Goal: Task Accomplishment & Management: Manage account settings

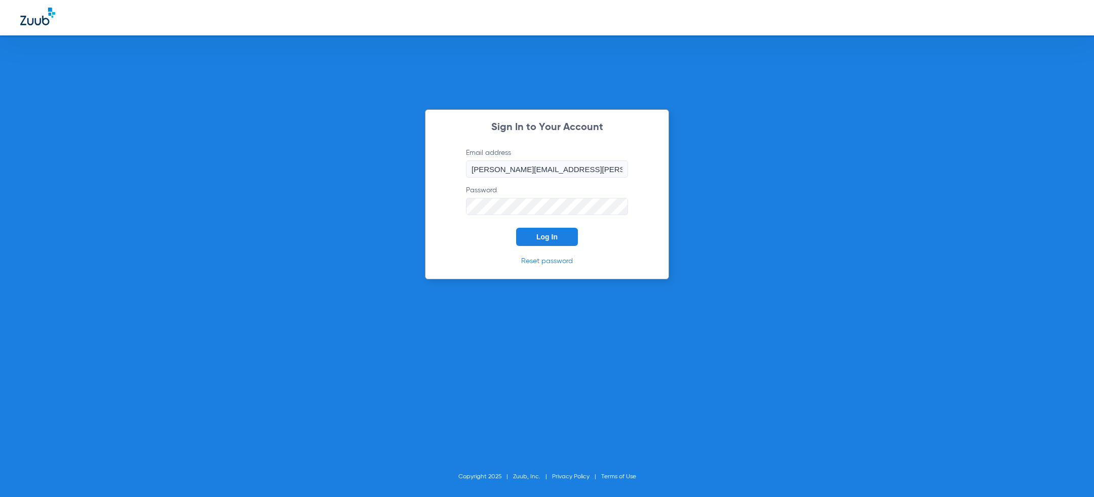
click at [543, 235] on span "Log In" at bounding box center [546, 237] width 21 height 8
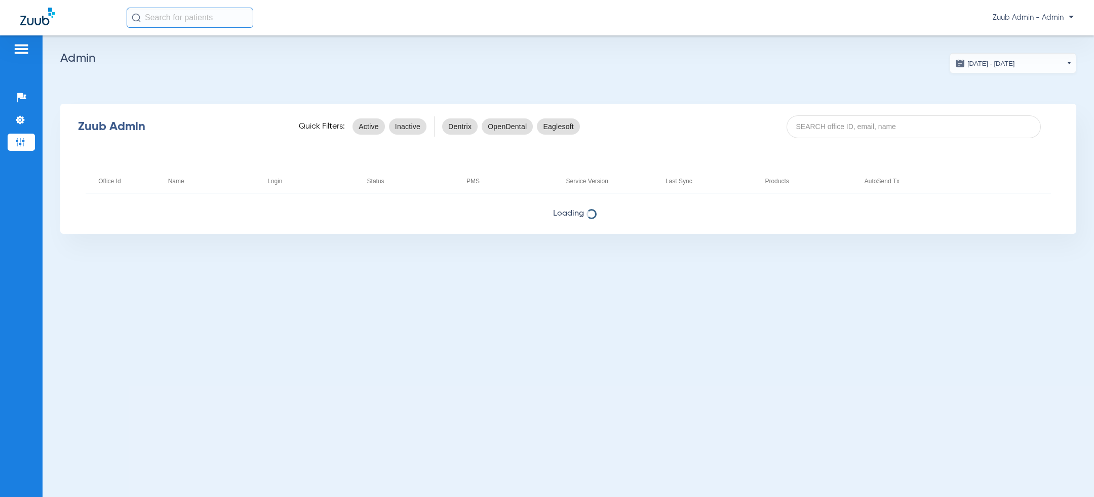
click at [842, 140] on div "Zuub Admin Quick Filters: Active Inactive Dentrix OpenDental Eaglesoft" at bounding box center [568, 126] width 1016 height 41
click at [842, 126] on input at bounding box center [914, 126] width 254 height 23
click at [827, 133] on input at bounding box center [914, 126] width 254 height 23
paste input "17007238"
type input "17007238"
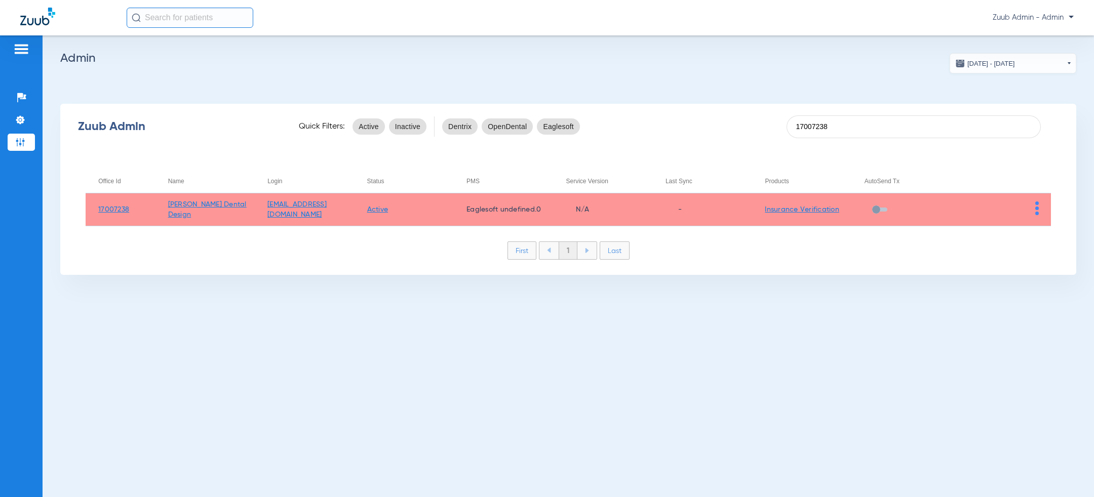
click at [1042, 205] on td at bounding box center [1001, 209] width 100 height 33
click at [1040, 210] on td at bounding box center [1001, 209] width 100 height 33
click at [1039, 213] on td at bounding box center [1001, 209] width 100 height 33
click at [1037, 208] on img at bounding box center [1037, 209] width 4 height 14
click at [996, 233] on span "View Account" at bounding box center [1009, 229] width 43 height 7
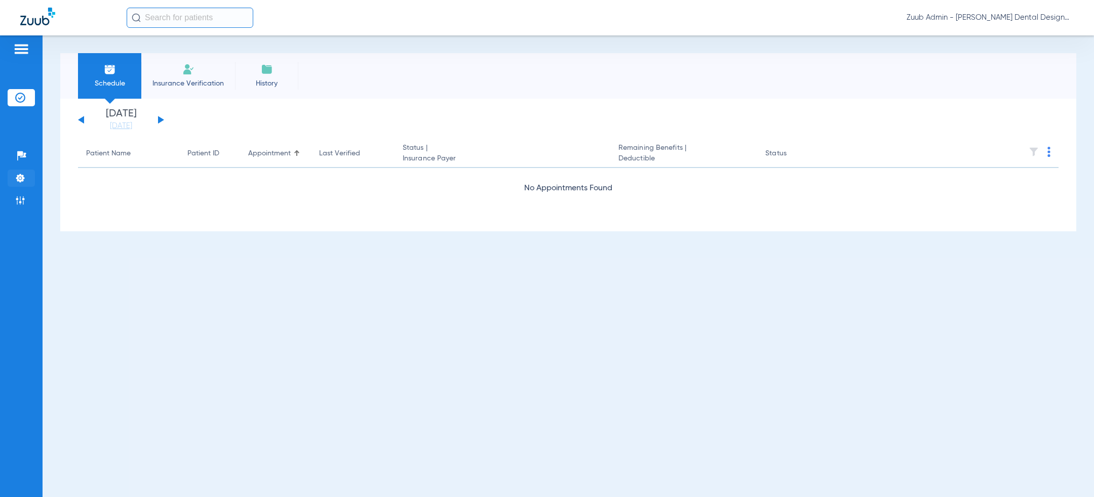
click at [20, 176] on img at bounding box center [20, 178] width 10 height 10
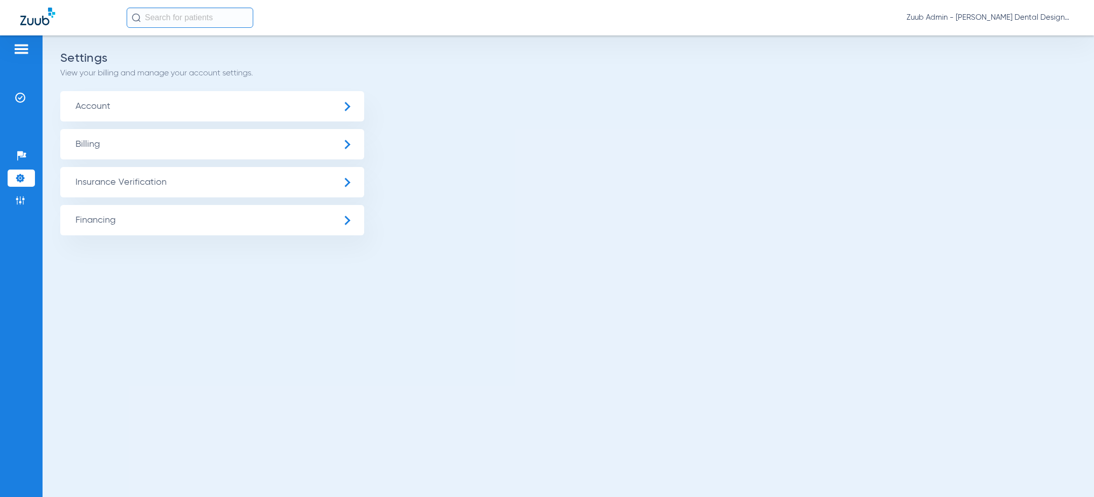
click at [112, 182] on span "Insurance Verification" at bounding box center [212, 182] width 304 height 30
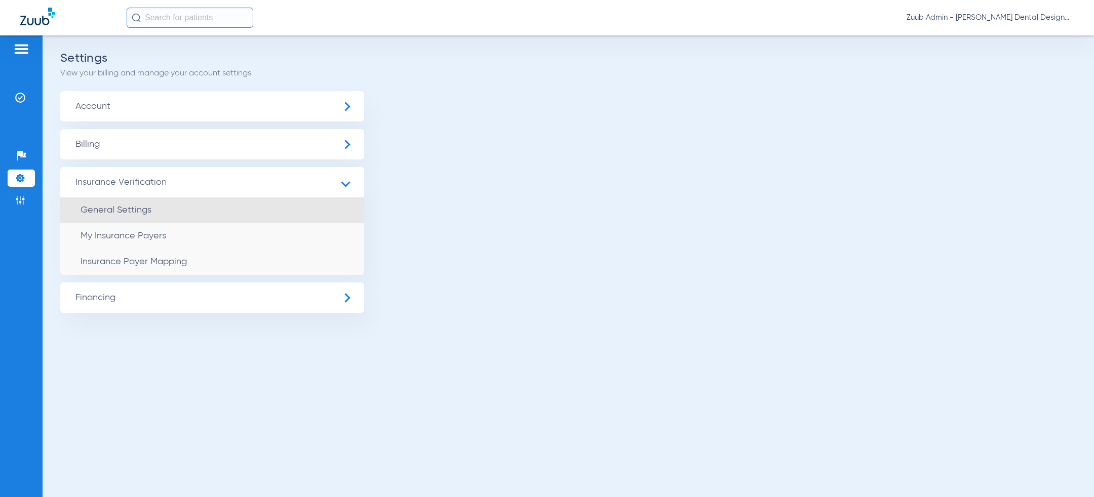
click at [114, 210] on span "General Settings" at bounding box center [116, 210] width 71 height 9
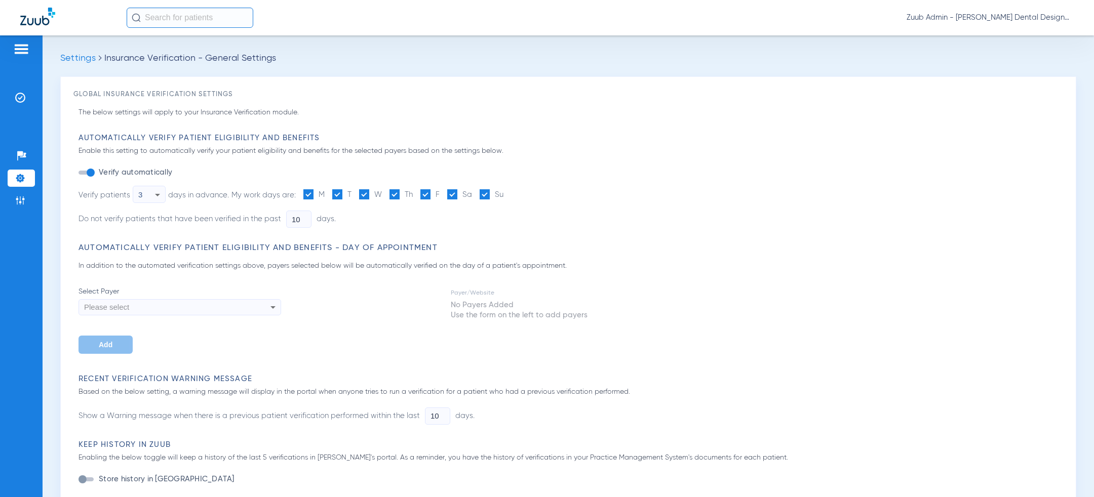
type input "5"
type input "1"
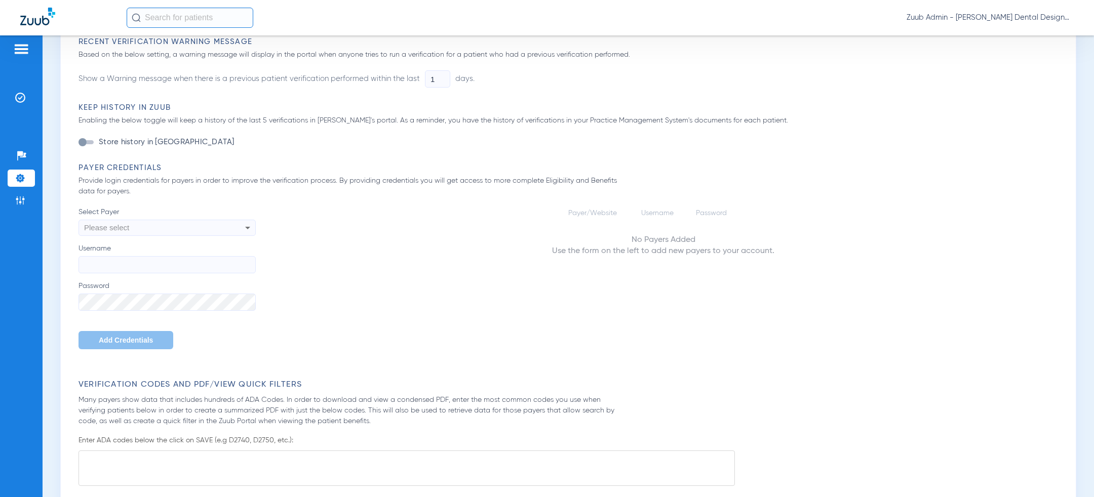
scroll to position [162, 0]
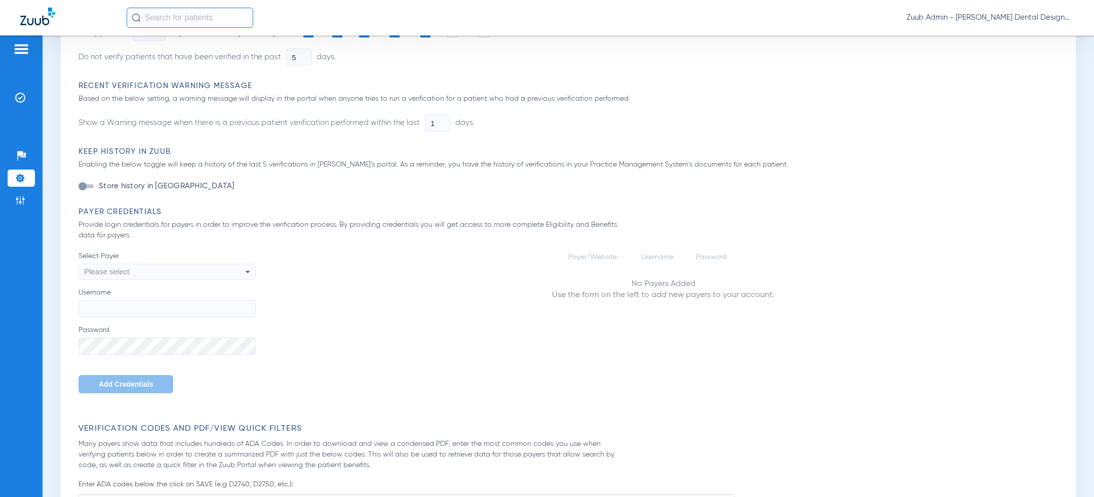
click at [171, 273] on div "Please select" at bounding box center [150, 271] width 133 height 17
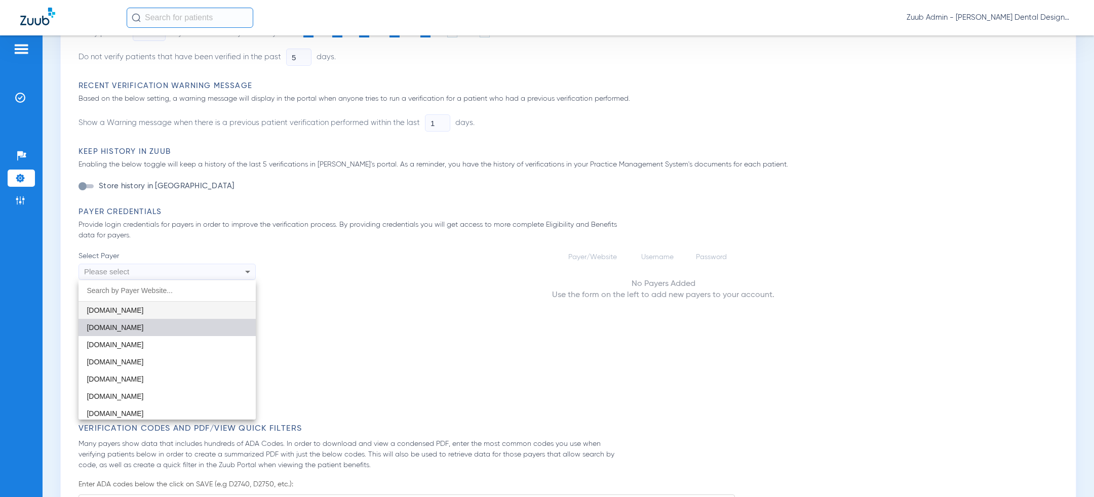
click at [160, 335] on mat-option "[DOMAIN_NAME]" at bounding box center [167, 327] width 177 height 17
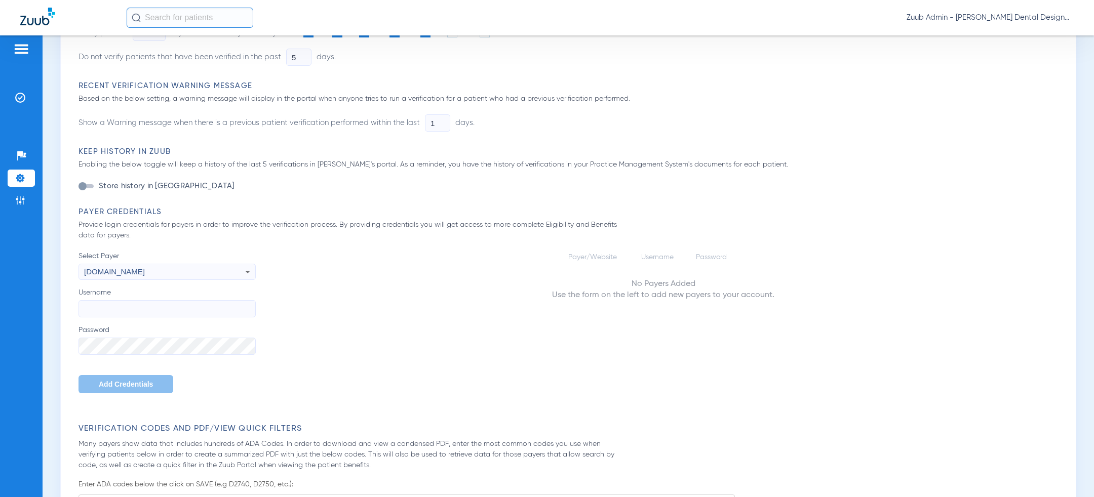
click at [130, 306] on input "Username" at bounding box center [167, 308] width 177 height 17
paste input "thuy0102"
type input "thuy0102"
click at [103, 383] on span "Add Credentials" at bounding box center [126, 384] width 54 height 8
click at [164, 278] on div "Please select" at bounding box center [150, 271] width 133 height 17
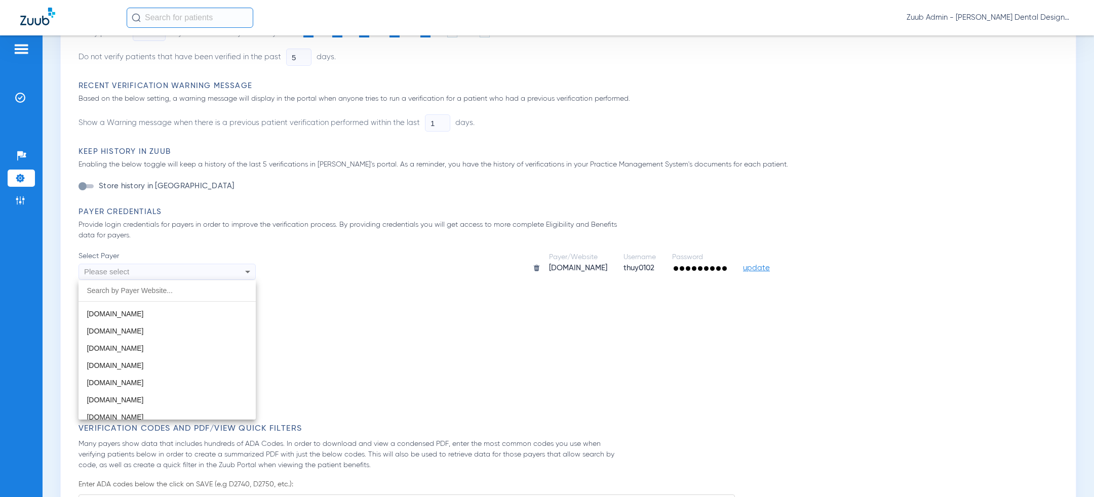
scroll to position [1225, 0]
click at [154, 370] on mat-option "[DOMAIN_NAME]" at bounding box center [167, 377] width 177 height 17
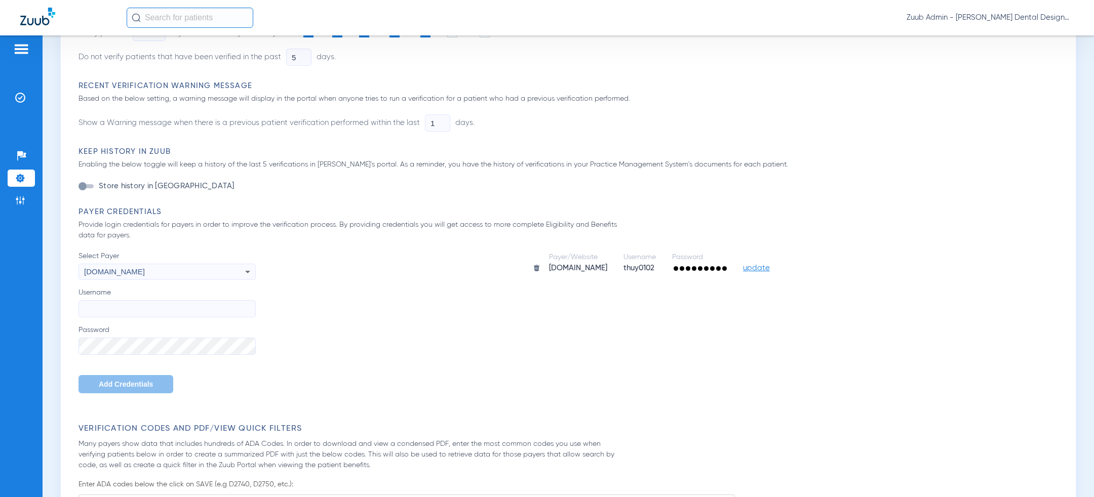
click at [145, 331] on label "Password" at bounding box center [167, 340] width 177 height 30
click at [131, 303] on input "Username" at bounding box center [167, 308] width 177 height 17
paste input "thuy1170"
type input "thuy1170"
click at [126, 387] on span "Add Credentials" at bounding box center [126, 384] width 54 height 8
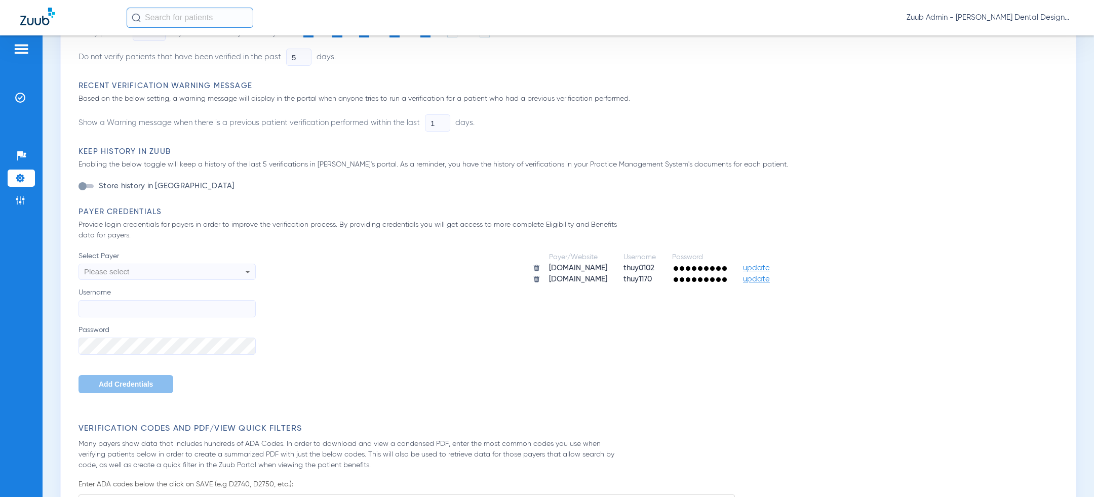
click at [175, 277] on div "Please select" at bounding box center [150, 271] width 133 height 17
type input "myd"
click at [145, 332] on mat-option "[DOMAIN_NAME][URL][DOMAIN_NAME]" at bounding box center [167, 327] width 177 height 17
click at [137, 335] on label "Password" at bounding box center [167, 340] width 177 height 30
click at [130, 312] on input "Username" at bounding box center [167, 308] width 177 height 17
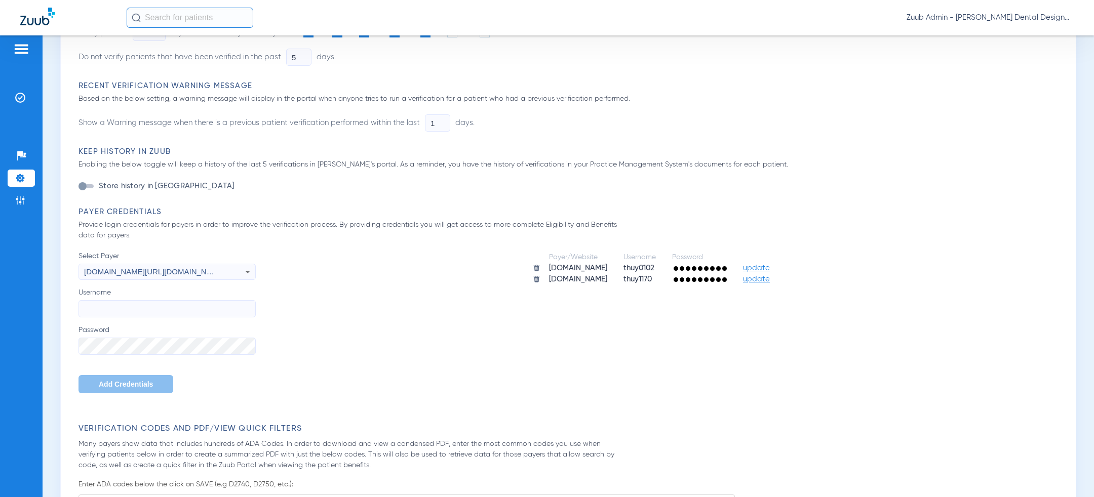
paste input "ttfdds408"
type input "ttfdds408"
click at [126, 386] on span "Add Credentials" at bounding box center [126, 384] width 54 height 8
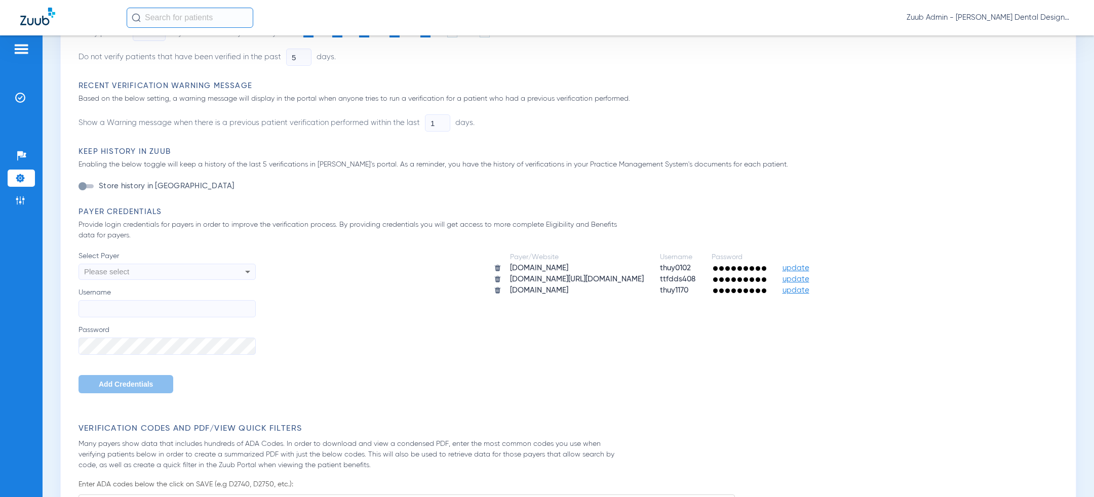
click at [151, 276] on div "Please select" at bounding box center [150, 271] width 133 height 17
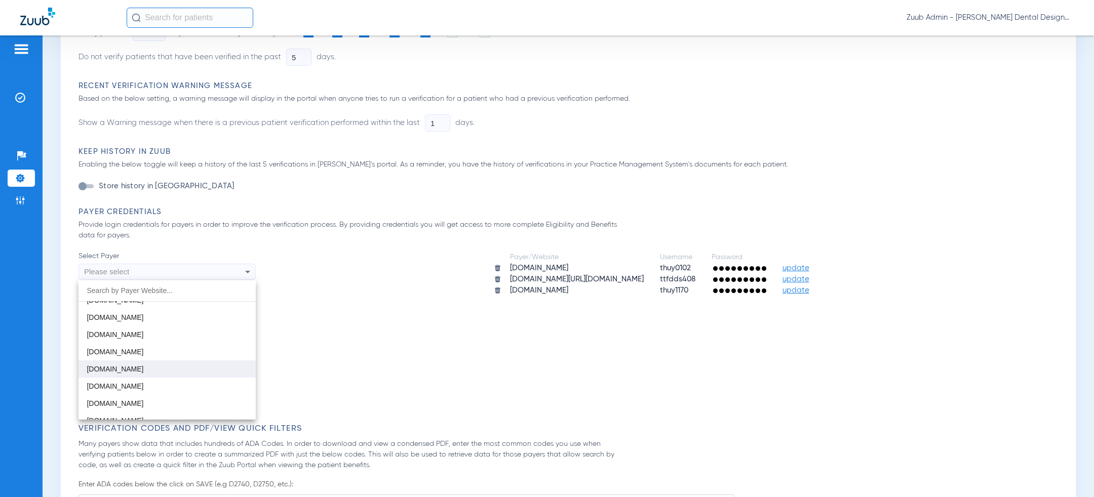
scroll to position [149, 0]
click at [144, 352] on mat-option "[DOMAIN_NAME]" at bounding box center [167, 350] width 177 height 17
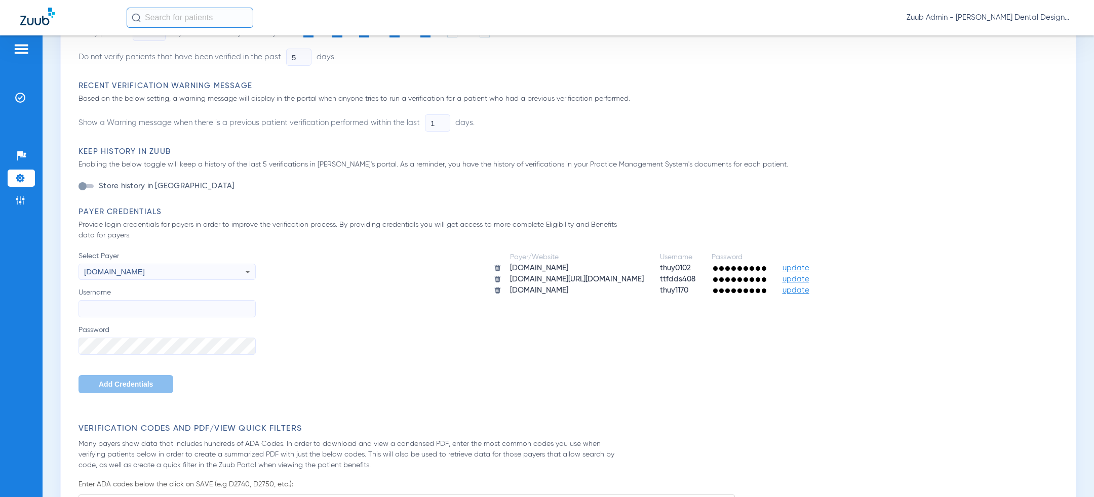
click at [140, 309] on input "Username" at bounding box center [167, 308] width 177 height 17
paste input "ttfdds"
type input "ttfdds"
click at [104, 383] on span "Add Credentials" at bounding box center [126, 384] width 54 height 8
click at [119, 276] on span "Please select" at bounding box center [106, 271] width 45 height 9
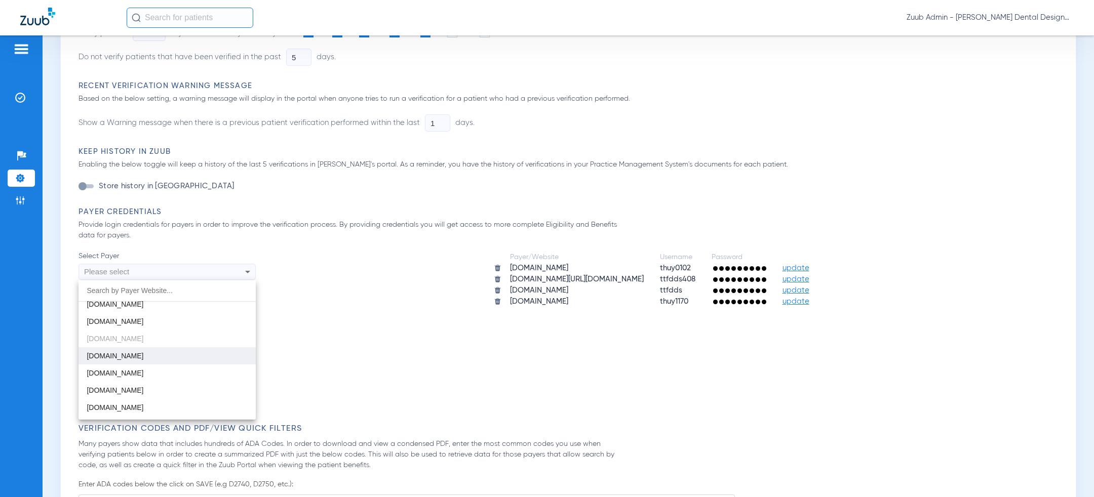
scroll to position [164, 0]
click at [150, 346] on mat-option "[DOMAIN_NAME]" at bounding box center [167, 352] width 177 height 17
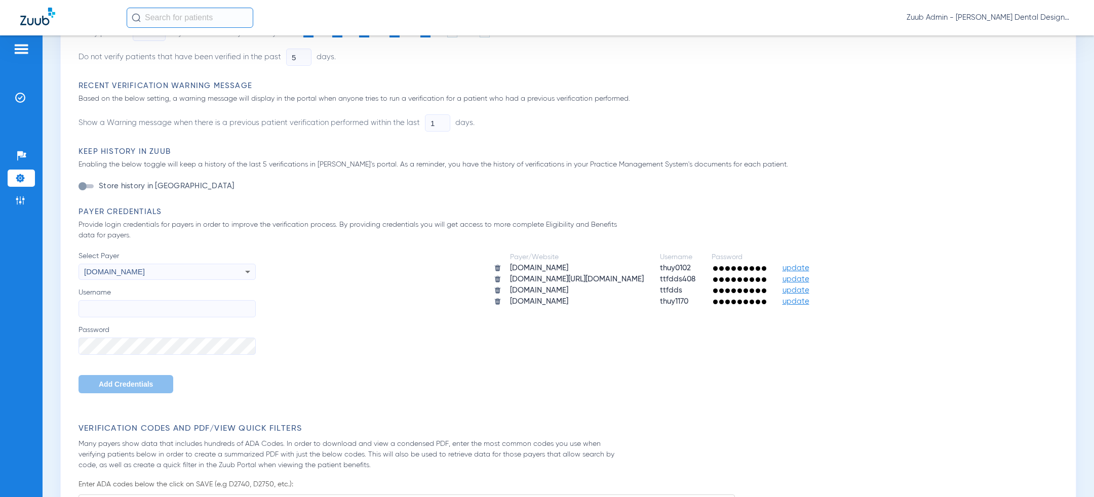
click at [158, 258] on span "Select Payer" at bounding box center [167, 256] width 177 height 10
click at [171, 302] on input "Username" at bounding box center [167, 308] width 177 height 17
paste input "ttfdds"
type input "ttfdds"
click at [114, 375] on div "Select Payer [DOMAIN_NAME] Username ttfdds Password Add Credentials" at bounding box center [167, 322] width 177 height 142
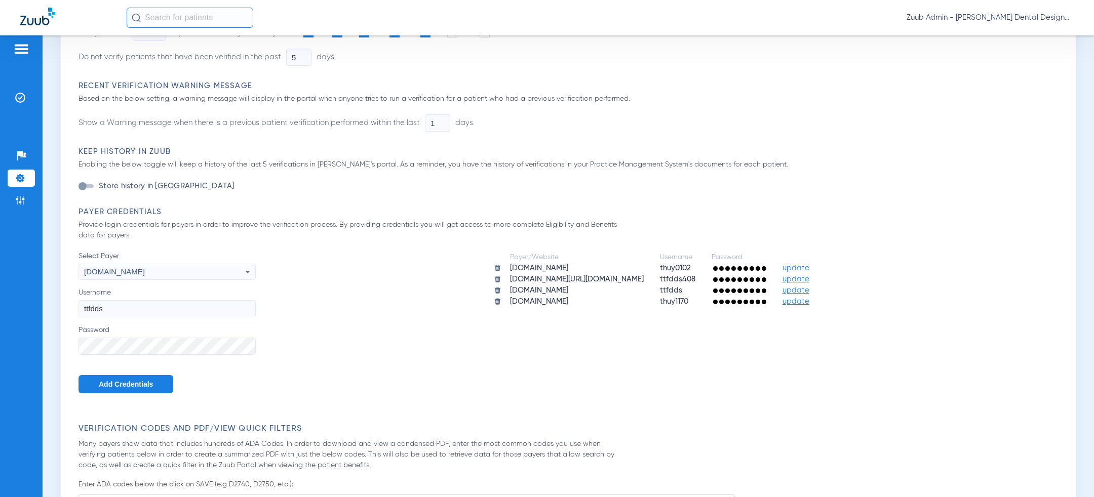
click at [117, 380] on span "Add Credentials" at bounding box center [126, 384] width 54 height 8
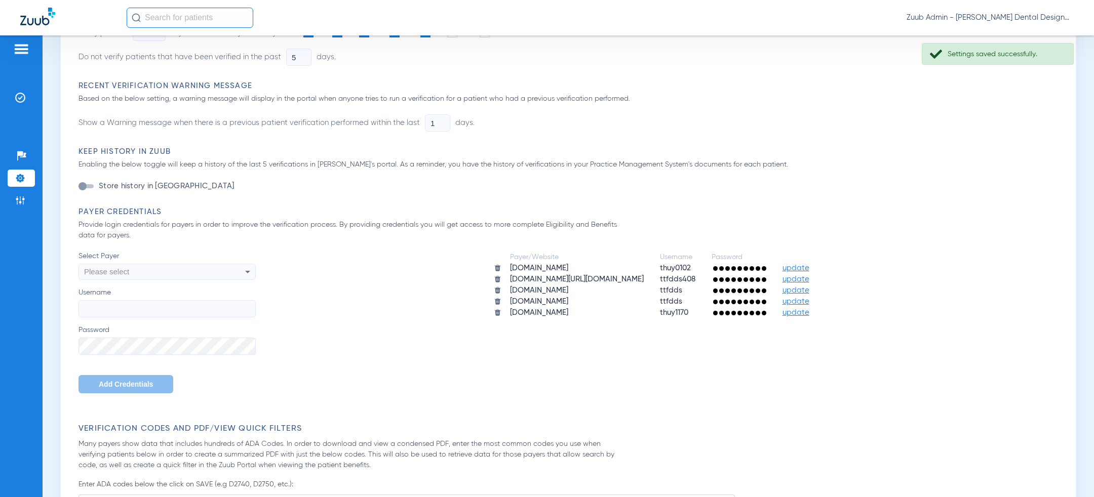
click at [177, 264] on div "Please select" at bounding box center [150, 271] width 133 height 17
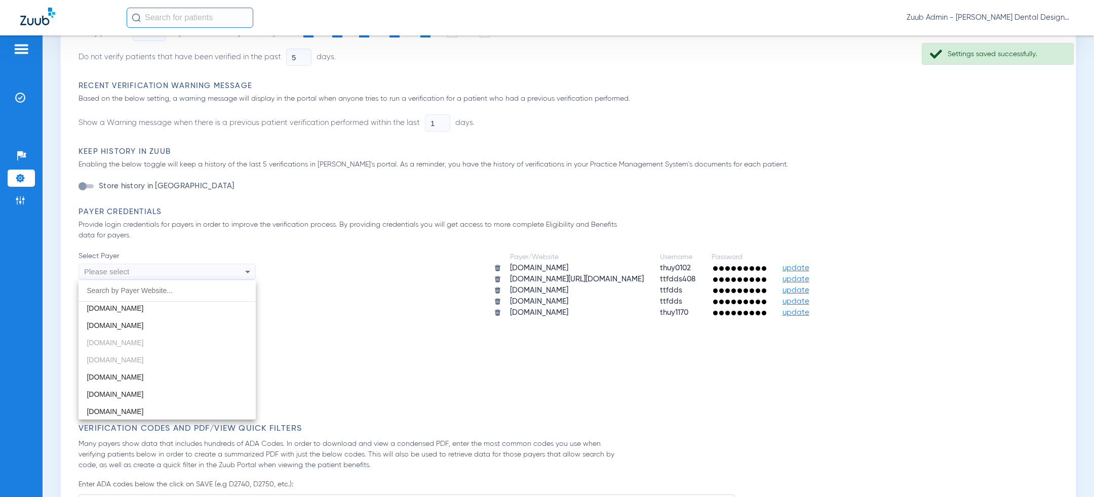
scroll to position [165, 0]
click at [160, 366] on mat-option "[DOMAIN_NAME]" at bounding box center [167, 369] width 177 height 17
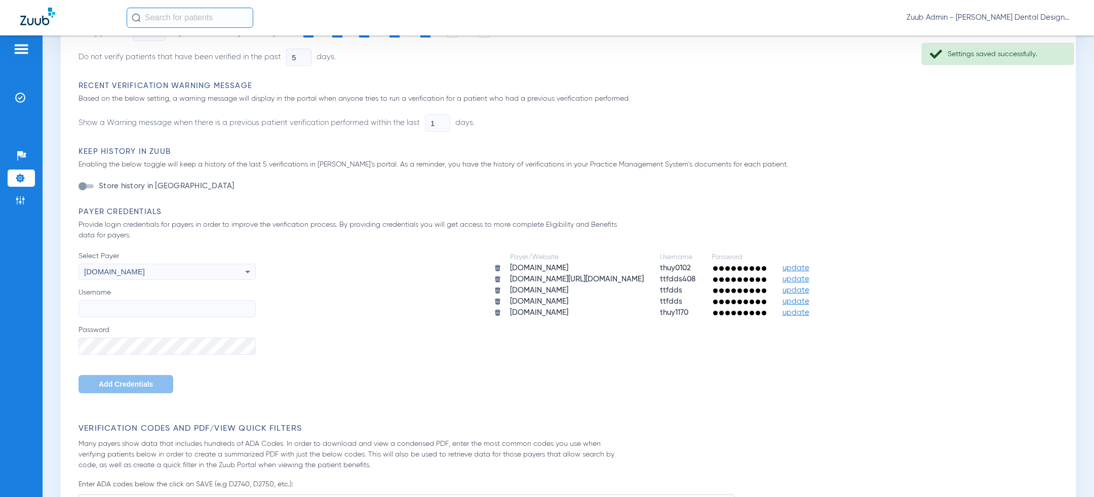
click at [159, 301] on input "Username" at bounding box center [167, 308] width 177 height 17
paste input "ttfdds"
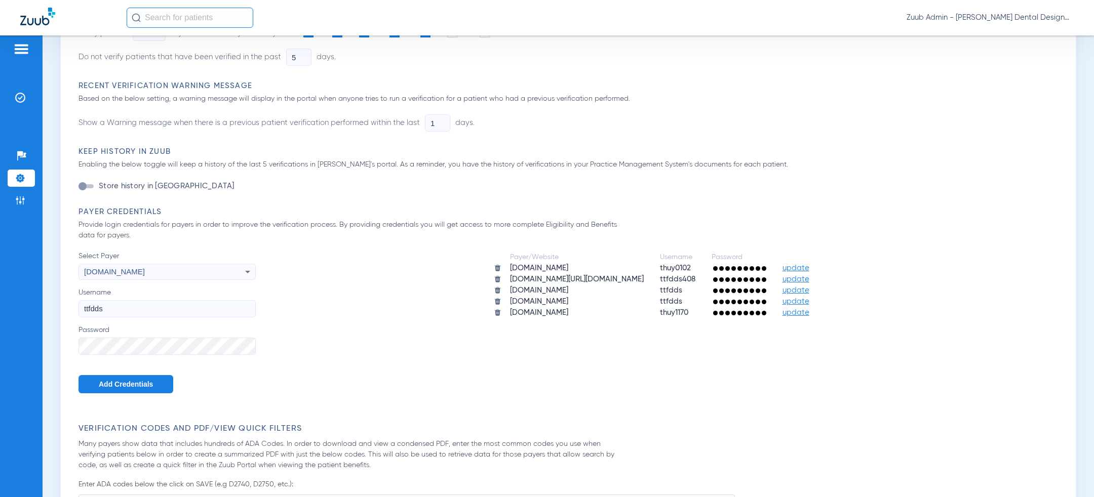
type input "ttfdds"
click at [133, 388] on button "Add Credentials" at bounding box center [126, 384] width 95 height 18
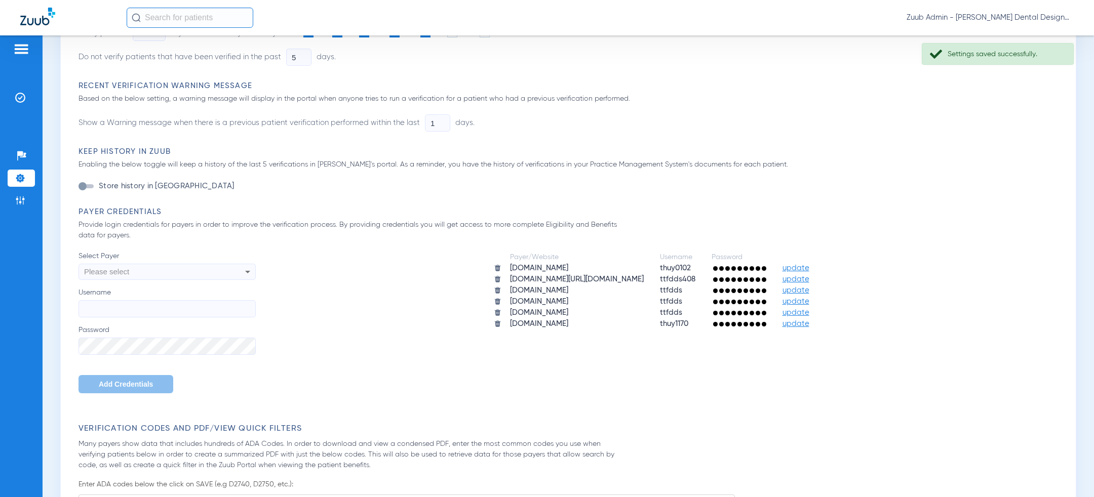
click at [163, 270] on div "Please select" at bounding box center [150, 271] width 133 height 17
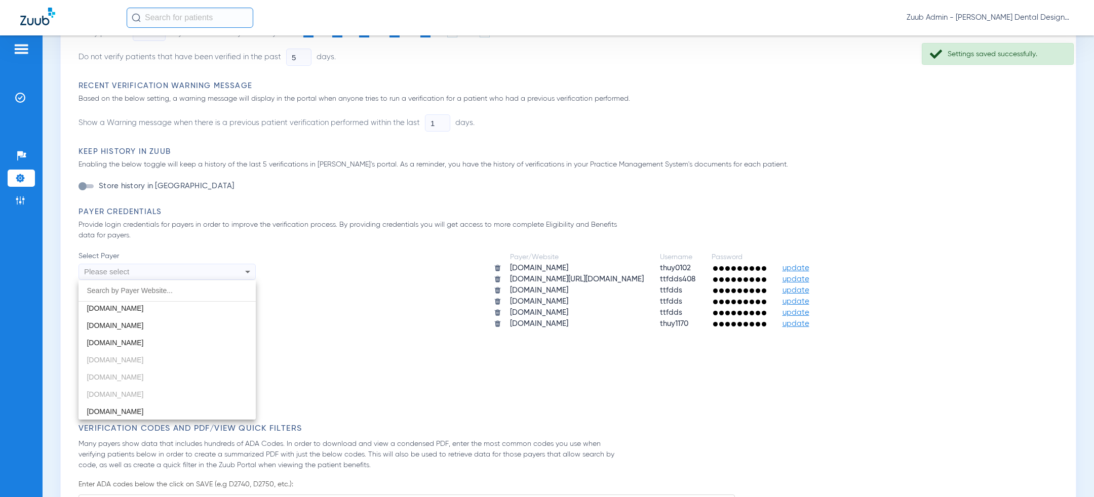
scroll to position [182, 0]
click at [148, 364] on mat-option "[DOMAIN_NAME]" at bounding box center [167, 369] width 177 height 17
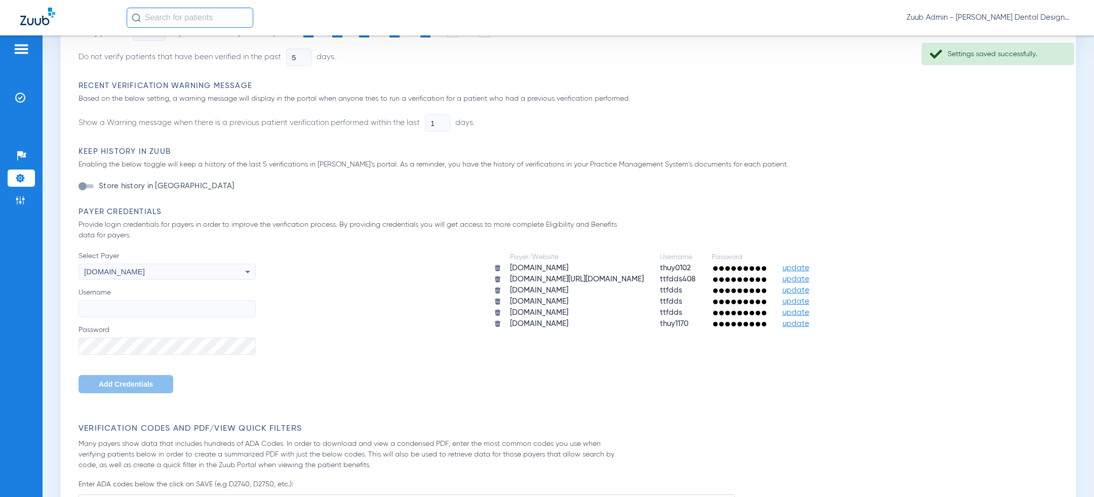
click at [150, 310] on input "Username" at bounding box center [167, 308] width 177 height 17
paste input "ttfdds"
type input "ttfdds"
click at [117, 385] on span "Add Credentials" at bounding box center [126, 384] width 54 height 8
click at [155, 273] on div "Please select" at bounding box center [150, 271] width 133 height 17
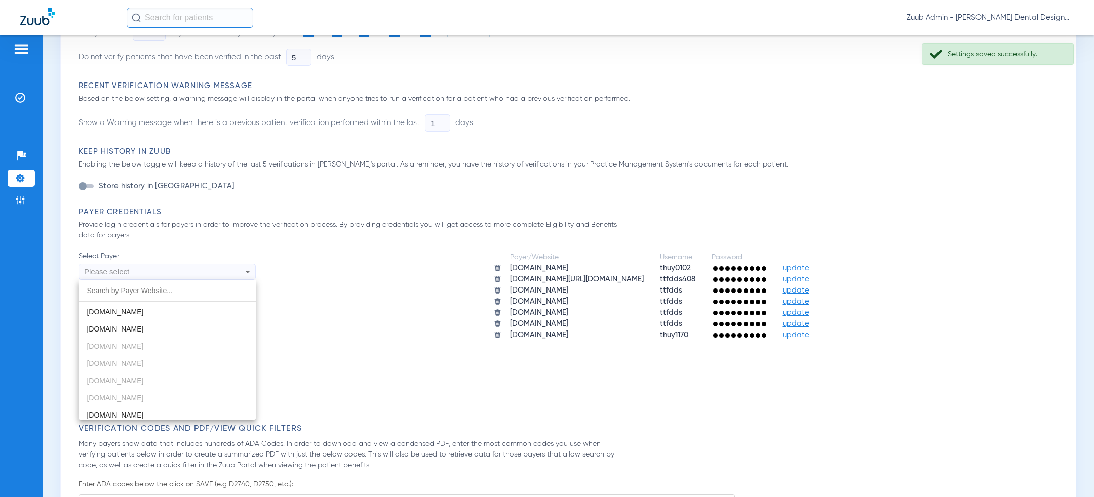
scroll to position [201, 0]
click at [149, 368] on mat-option "[DOMAIN_NAME]" at bounding box center [167, 368] width 177 height 17
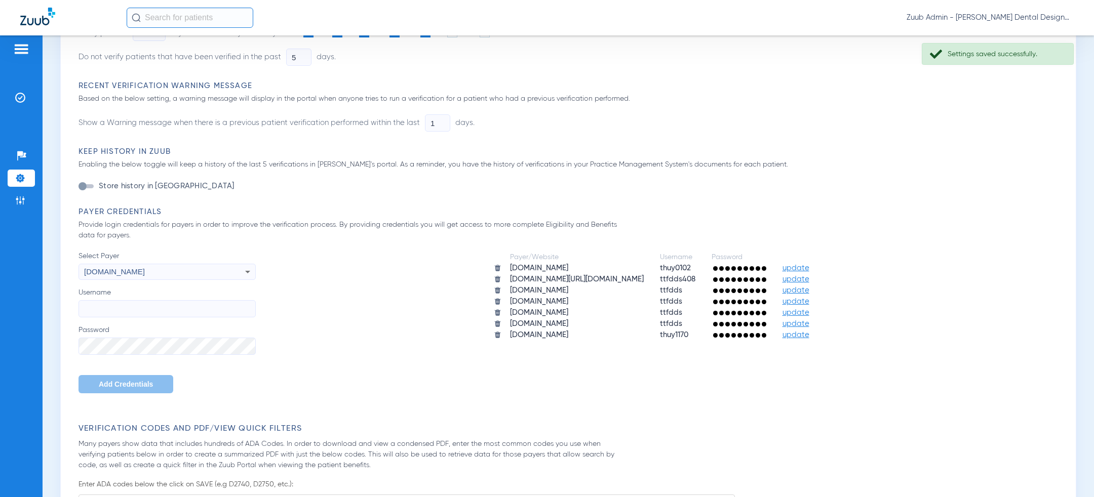
click at [141, 307] on input "Username" at bounding box center [167, 308] width 177 height 17
paste input "ttfdds"
type input "ttfdds"
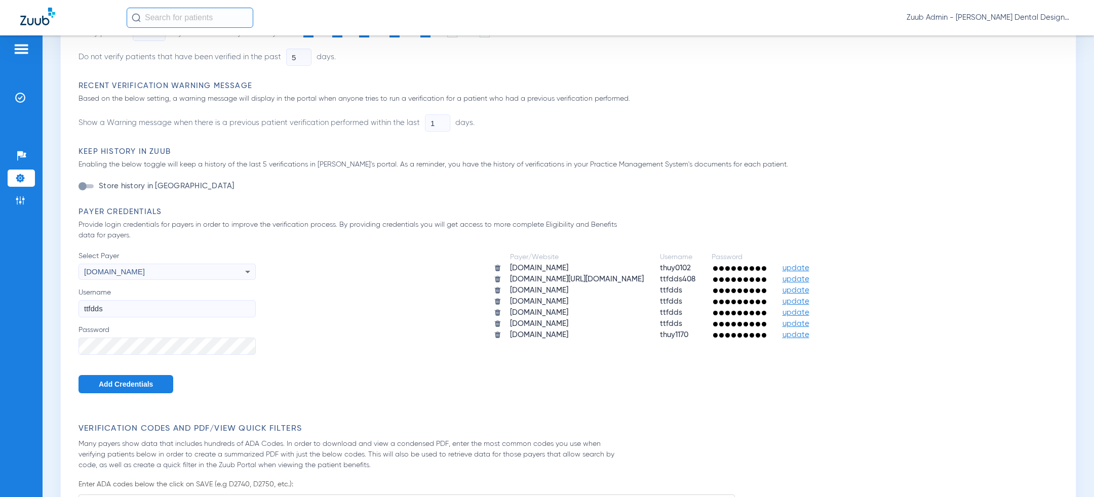
click at [110, 384] on span "Add Credentials" at bounding box center [126, 384] width 54 height 8
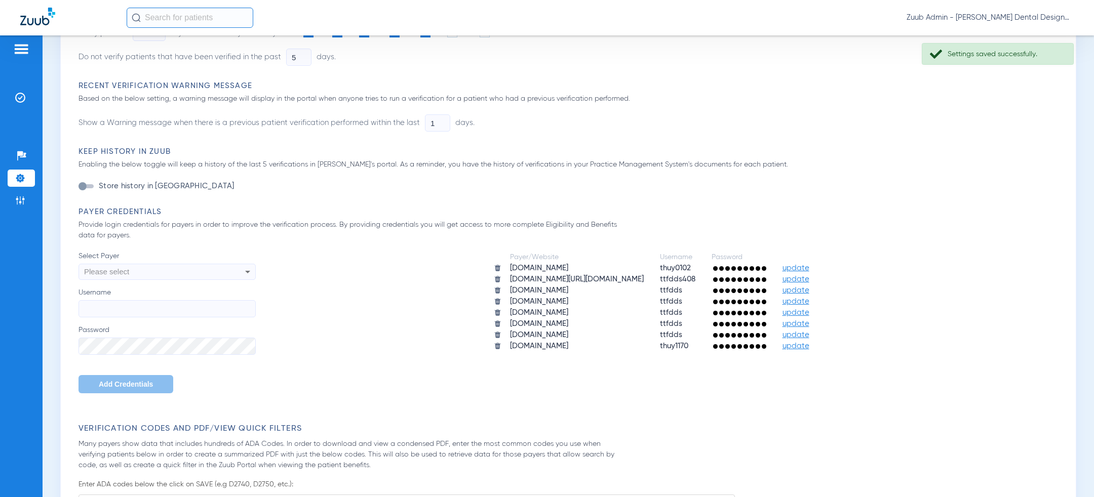
click at [184, 269] on div "Please select" at bounding box center [150, 271] width 133 height 17
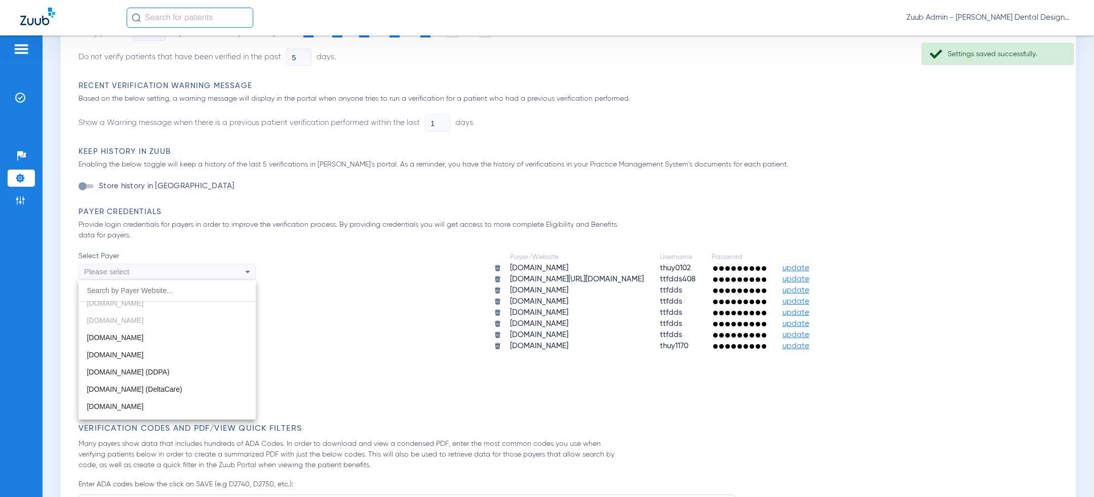
scroll to position [251, 0]
click at [171, 336] on mat-option "[DOMAIN_NAME]" at bounding box center [167, 334] width 177 height 17
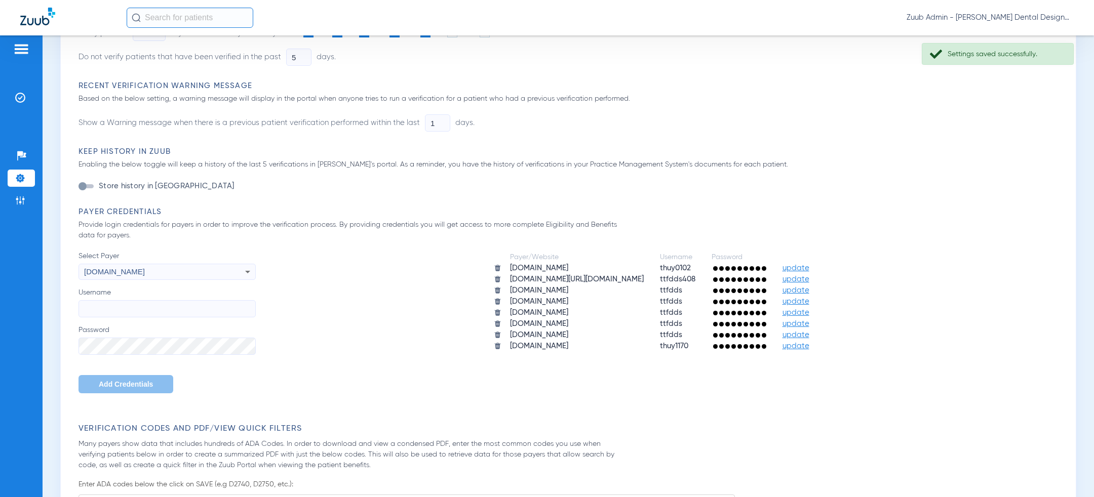
click at [171, 308] on input "Username" at bounding box center [167, 308] width 177 height 17
paste input "ttfdds"
type input "ttfdds"
click at [126, 384] on span "Add Credentials" at bounding box center [126, 384] width 54 height 8
click at [184, 277] on div "Please select" at bounding box center [150, 271] width 133 height 17
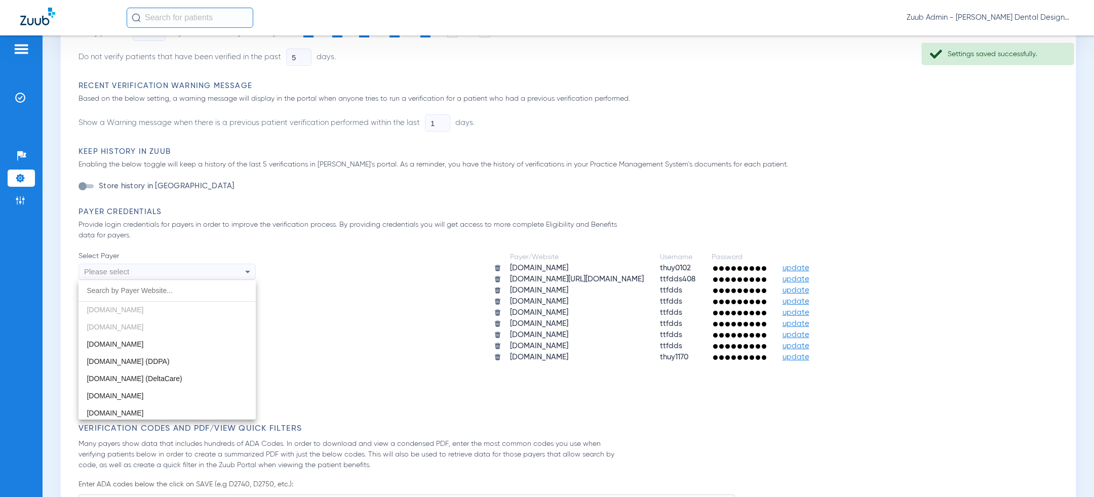
scroll to position [262, 0]
click at [181, 343] on mat-option "[DOMAIN_NAME]" at bounding box center [167, 341] width 177 height 17
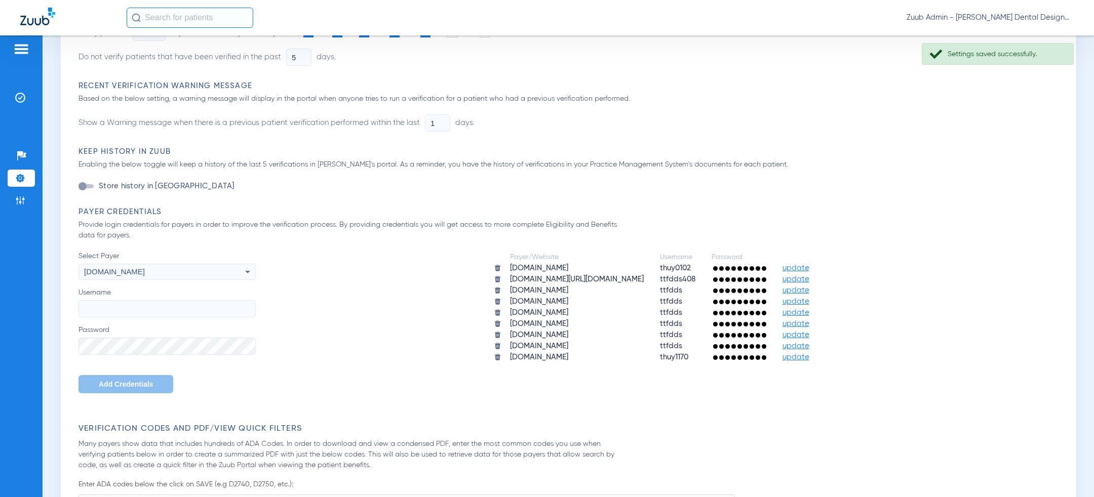
click at [180, 309] on input "Username" at bounding box center [167, 308] width 177 height 17
paste input "714anaheim"
type input "714anaheim"
click at [178, 274] on div "[DOMAIN_NAME]" at bounding box center [150, 271] width 133 height 17
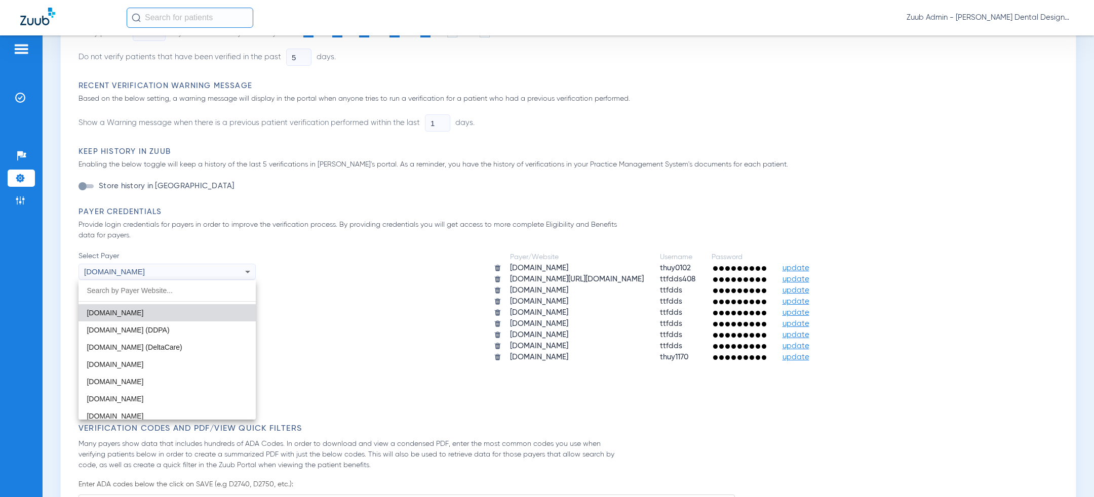
scroll to position [296, 0]
click at [170, 363] on mat-option "[DOMAIN_NAME]" at bounding box center [167, 359] width 177 height 17
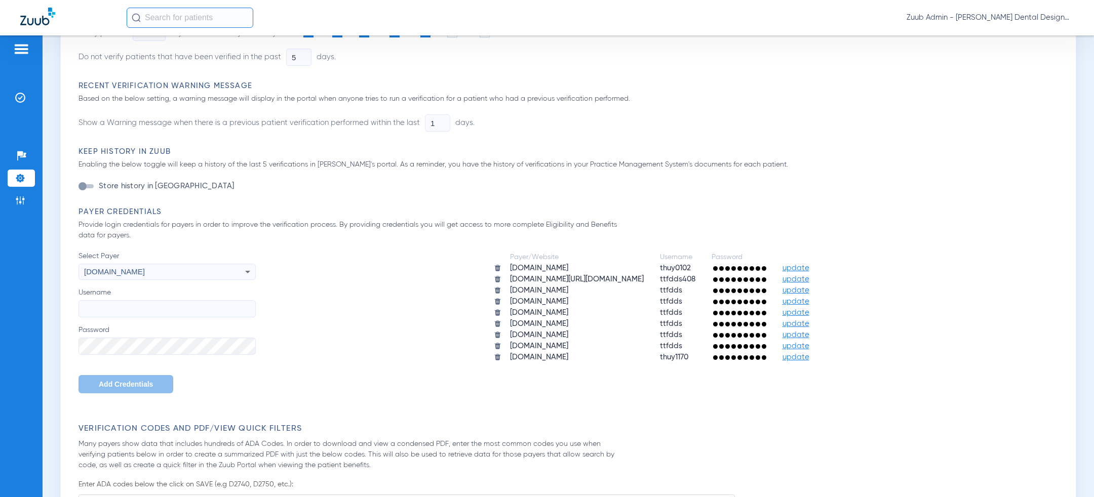
click at [171, 310] on input "Username" at bounding box center [167, 308] width 177 height 17
paste input "ttfdds"
type input "ttfdds"
click at [121, 388] on span "Add Credentials" at bounding box center [126, 384] width 54 height 8
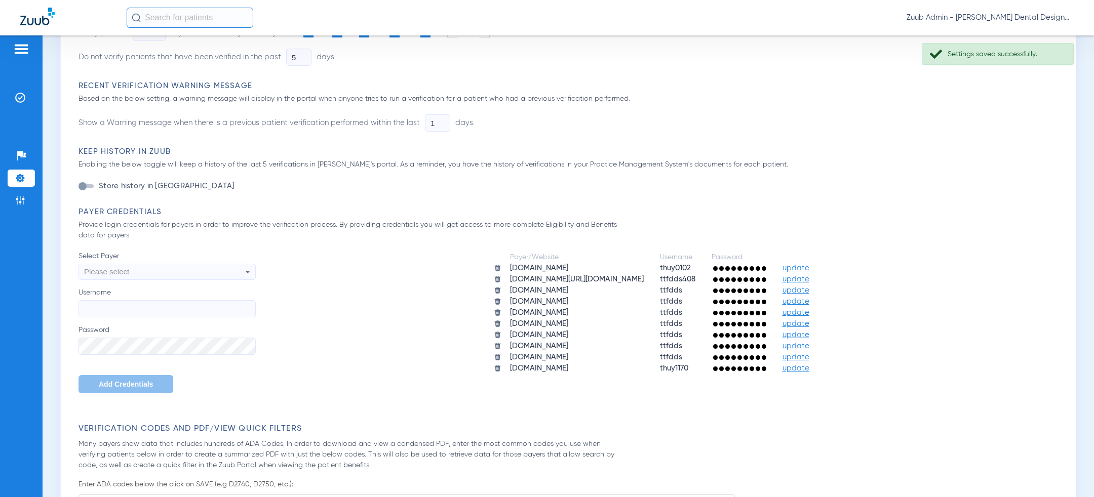
click at [180, 272] on div "Please select" at bounding box center [150, 271] width 133 height 17
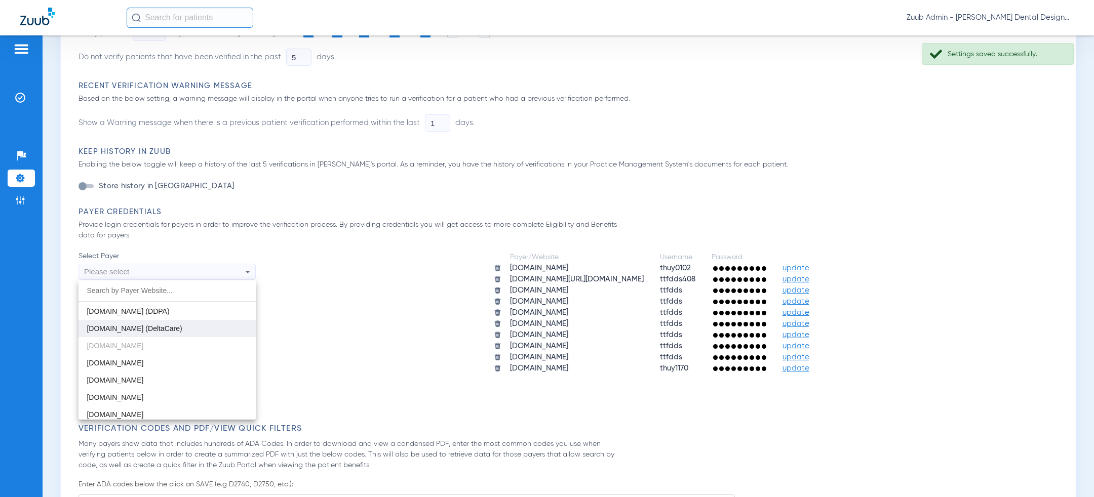
scroll to position [318, 0]
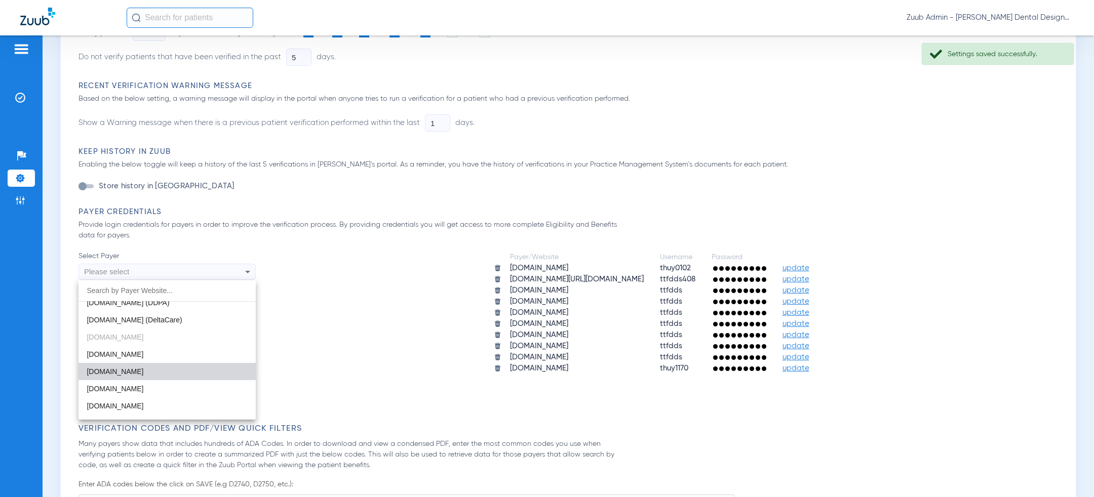
click at [171, 369] on mat-option "[DOMAIN_NAME]" at bounding box center [167, 371] width 177 height 17
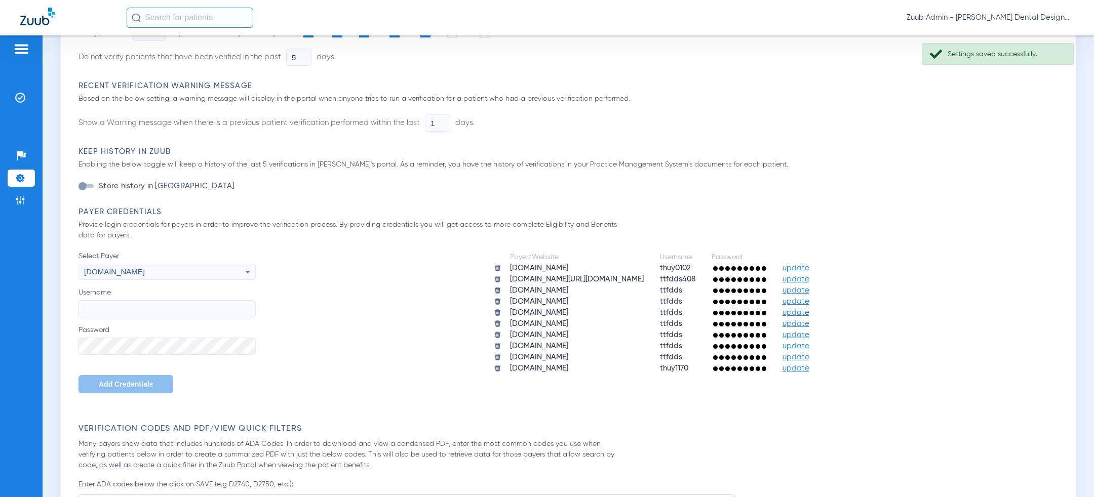
click at [172, 303] on input "Username" at bounding box center [167, 308] width 177 height 17
paste input "ttfdds"
type input "ttfdds"
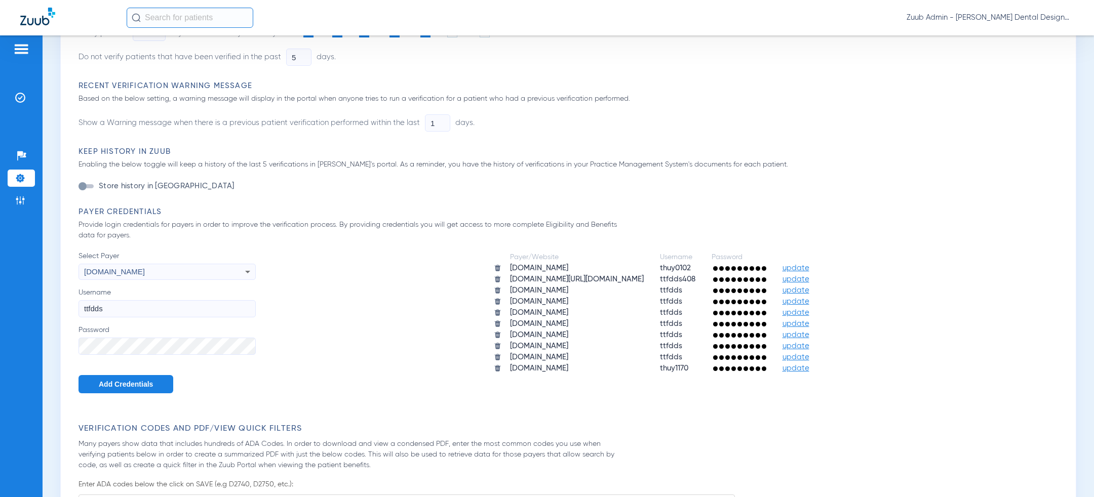
click at [129, 384] on span "Add Credentials" at bounding box center [126, 384] width 54 height 8
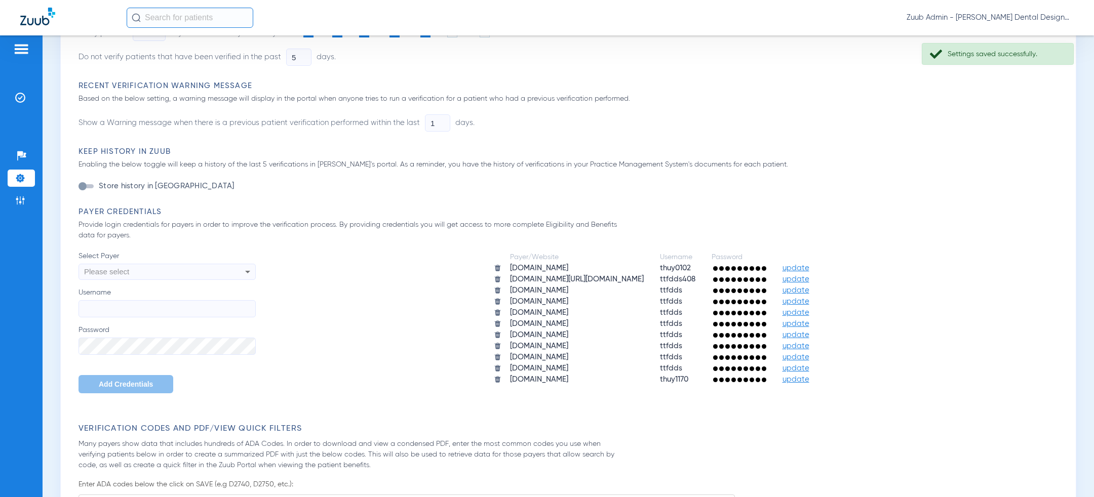
click at [186, 270] on div "Please select" at bounding box center [150, 271] width 133 height 17
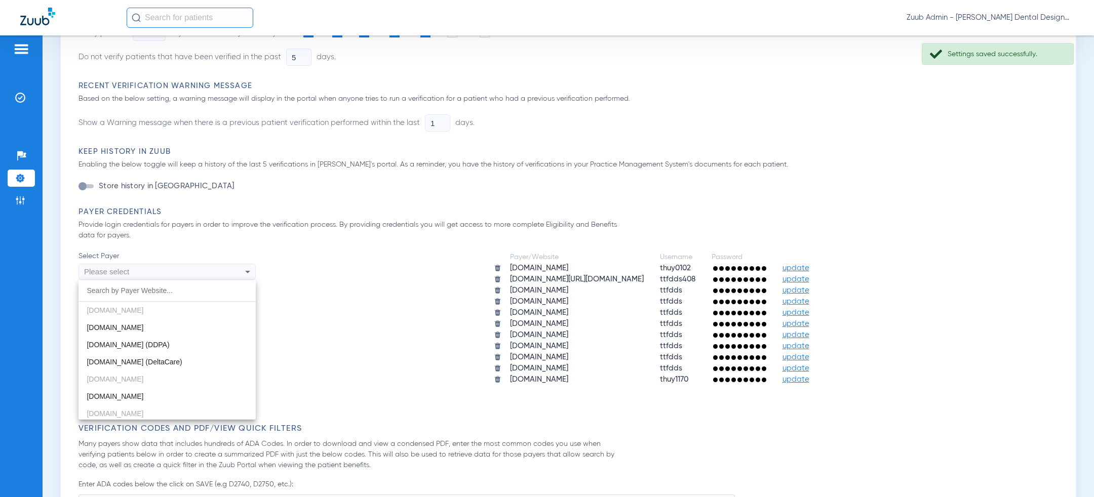
scroll to position [347, 0]
click at [167, 375] on mat-option "[DOMAIN_NAME]" at bounding box center [167, 376] width 177 height 17
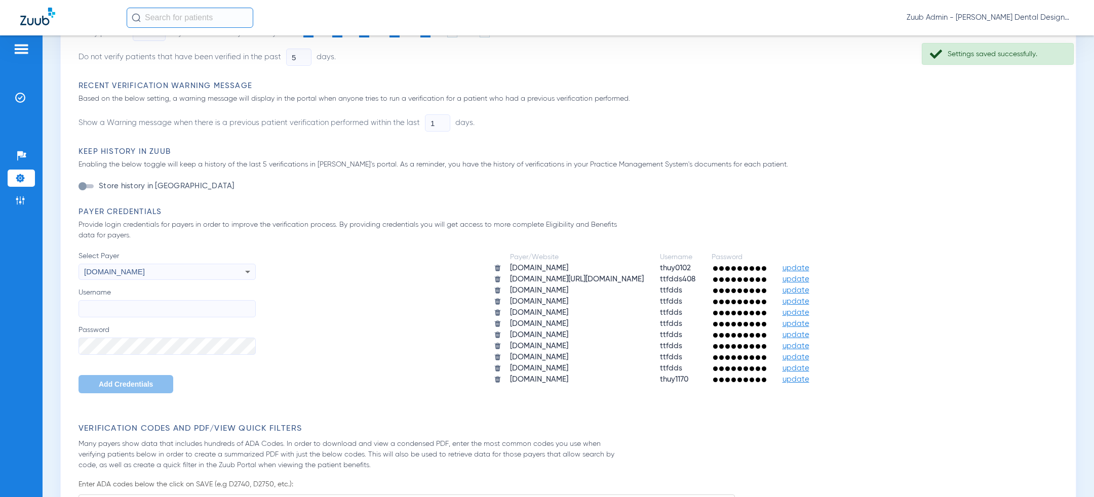
click at [169, 307] on input "Username" at bounding box center [167, 308] width 177 height 17
paste input "ttfdds"
type input "ttfdds"
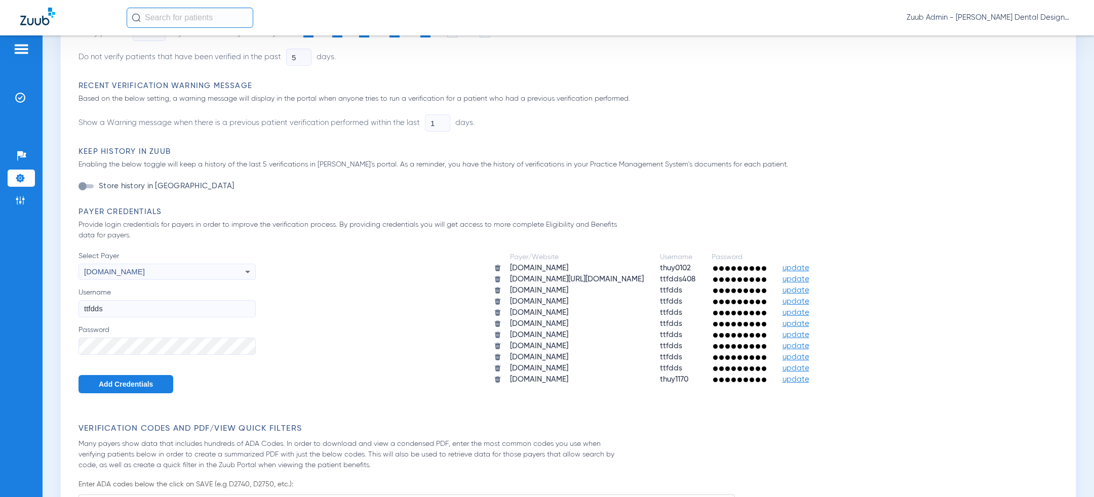
click at [128, 382] on span "Add Credentials" at bounding box center [126, 384] width 54 height 8
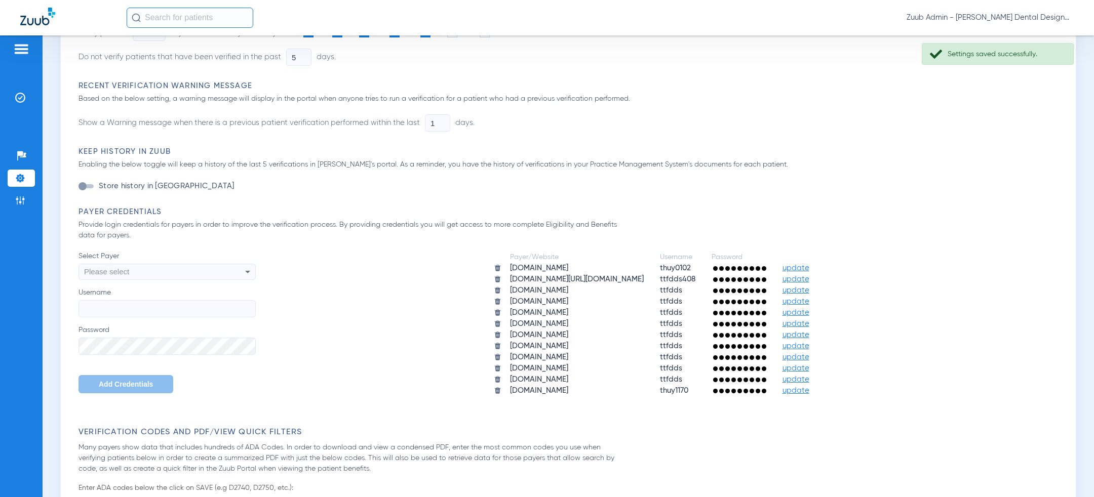
click at [186, 276] on div "Please select" at bounding box center [150, 271] width 133 height 17
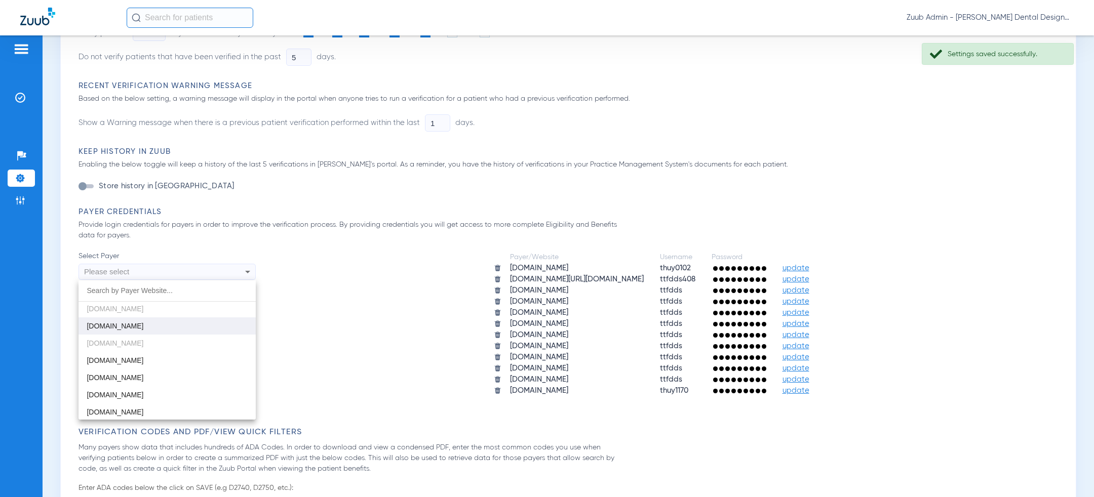
scroll to position [390, 0]
click at [171, 317] on mat-option "[DOMAIN_NAME]" at bounding box center [167, 316] width 177 height 17
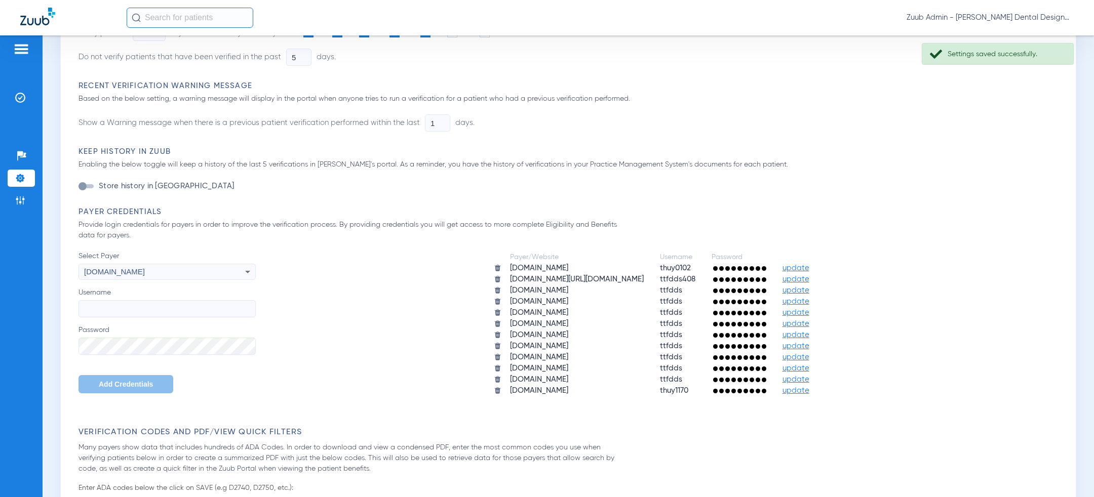
click at [163, 306] on input "Username" at bounding box center [167, 308] width 177 height 17
paste input "ttfdds"
type input "ttfdds"
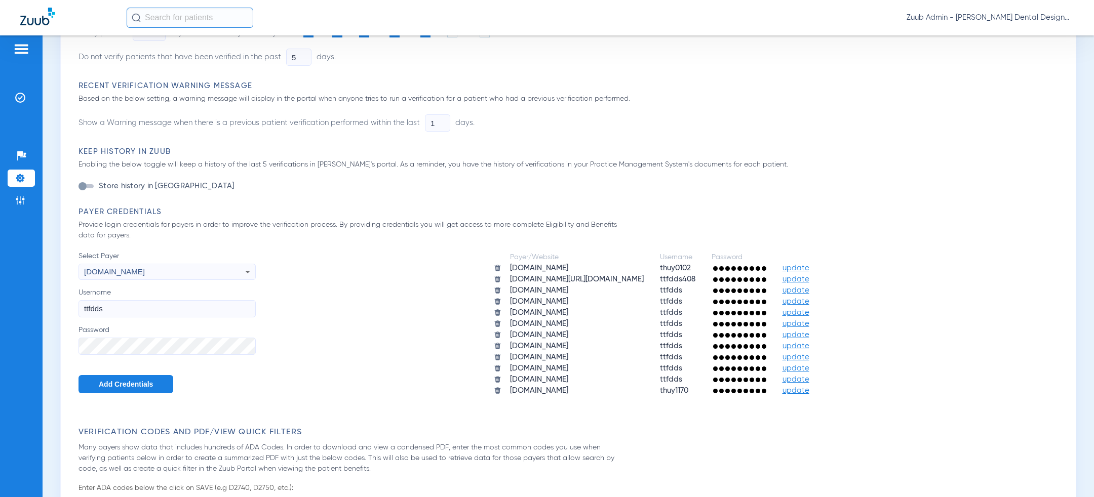
click at [125, 389] on button "Add Credentials" at bounding box center [126, 384] width 95 height 18
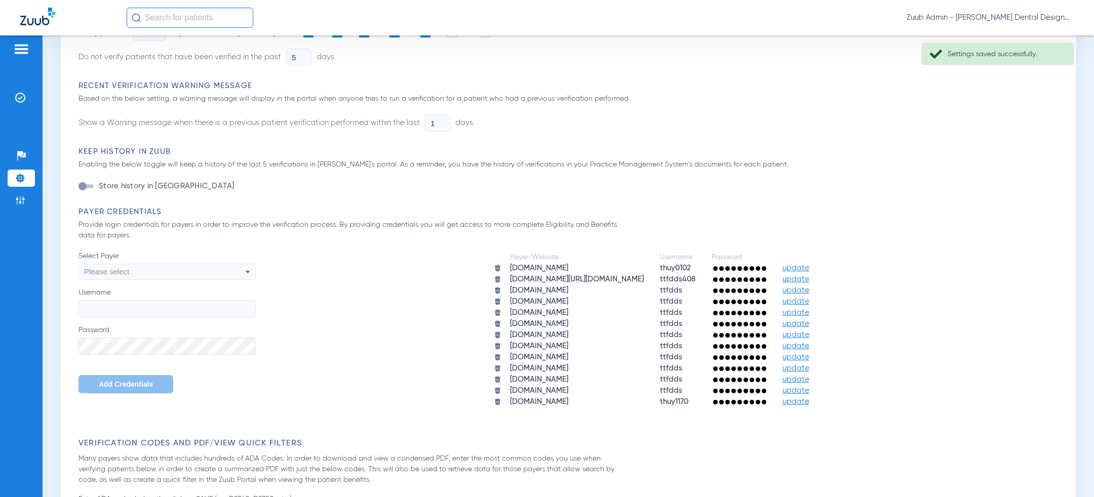
click at [197, 270] on div "Please select" at bounding box center [150, 271] width 133 height 17
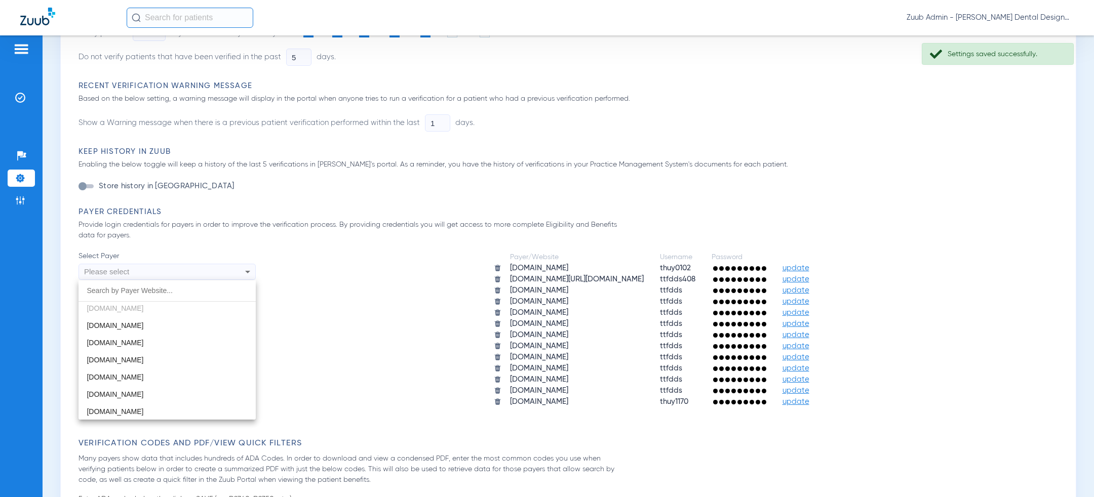
scroll to position [421, 0]
click at [172, 320] on mat-option "[DOMAIN_NAME]" at bounding box center [167, 319] width 177 height 17
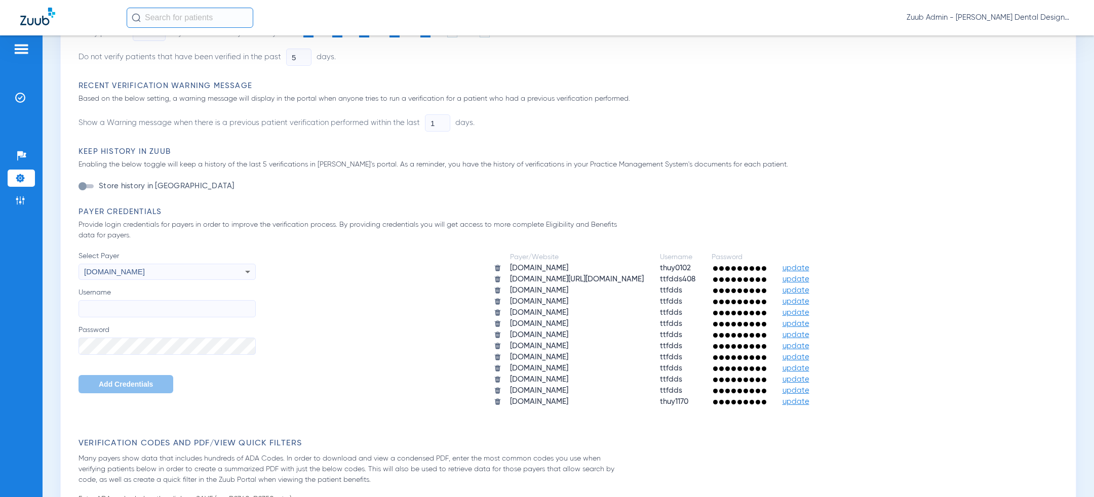
click at [172, 305] on input "Username" at bounding box center [167, 308] width 177 height 17
paste input "ttfdds"
type input "ttfdds"
click at [132, 383] on span "Add Credentials" at bounding box center [126, 384] width 54 height 8
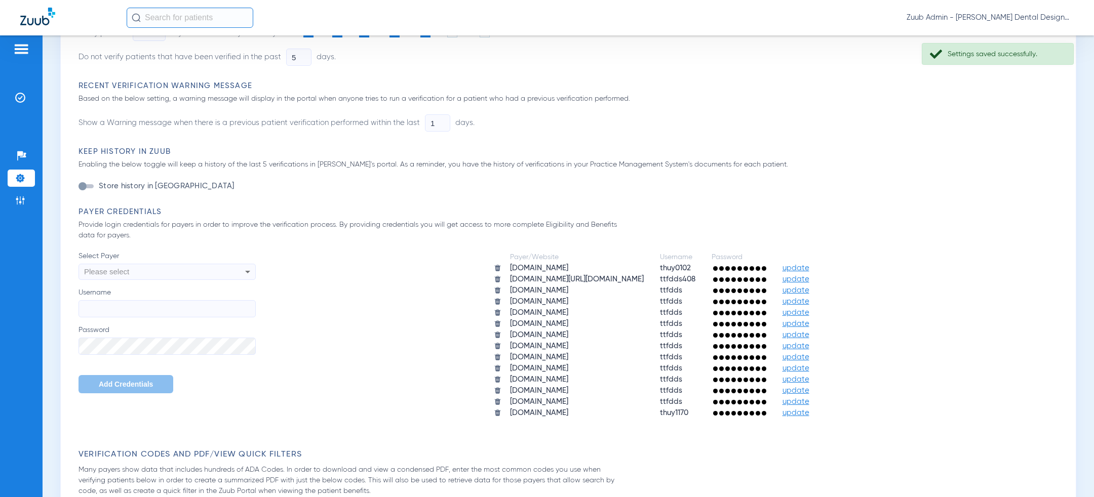
click at [170, 273] on div "Please select" at bounding box center [150, 271] width 133 height 17
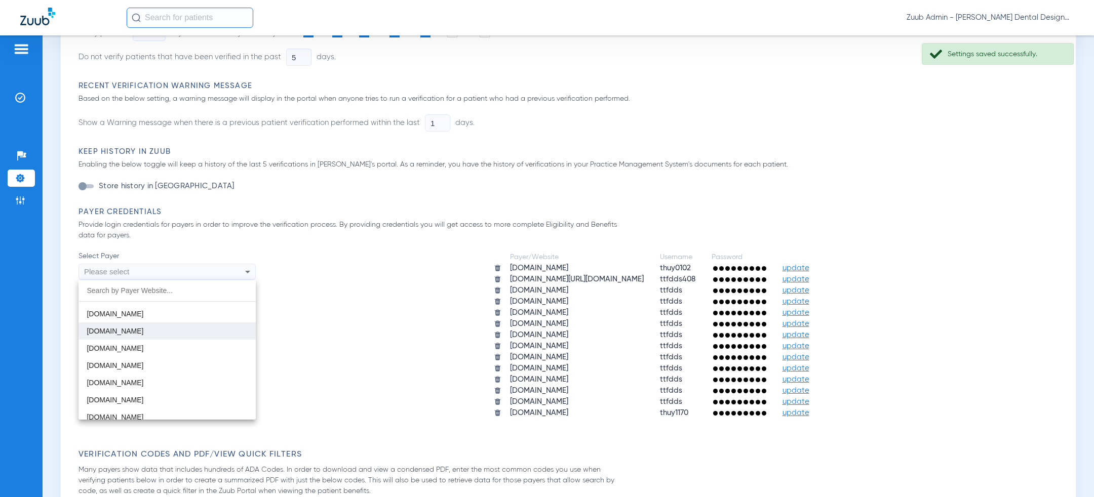
scroll to position [444, 0]
click at [166, 329] on mat-option "[DOMAIN_NAME]" at bounding box center [167, 331] width 177 height 17
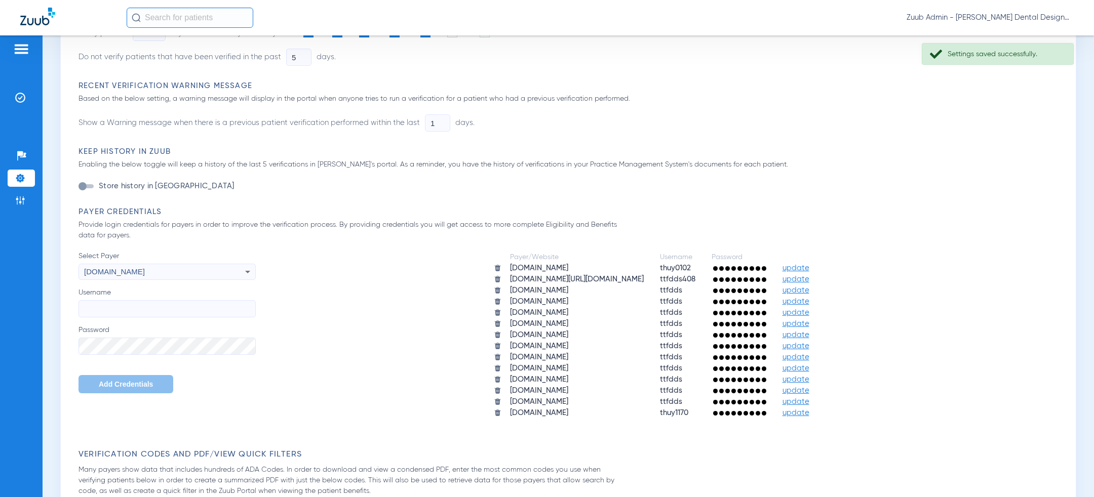
click at [160, 301] on input "Username" at bounding box center [167, 308] width 177 height 17
paste input "ttfdds"
type input "ttfdds"
click at [154, 336] on label "Password" at bounding box center [167, 340] width 177 height 30
click at [127, 384] on span "Add Credentials" at bounding box center [126, 384] width 54 height 8
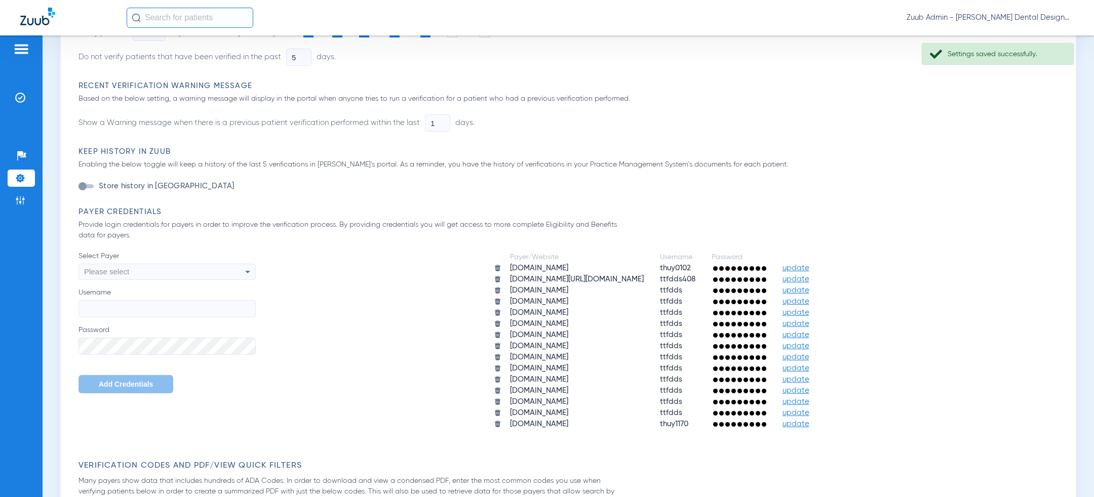
click at [175, 268] on div "Please select" at bounding box center [150, 271] width 133 height 17
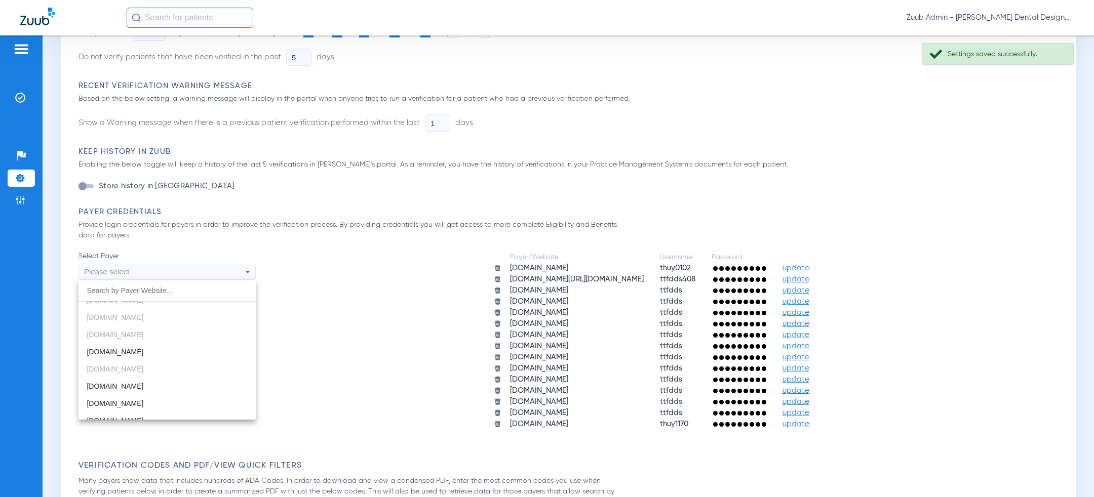
scroll to position [421, 0]
click at [163, 330] on mat-option "[DOMAIN_NAME]" at bounding box center [167, 336] width 177 height 17
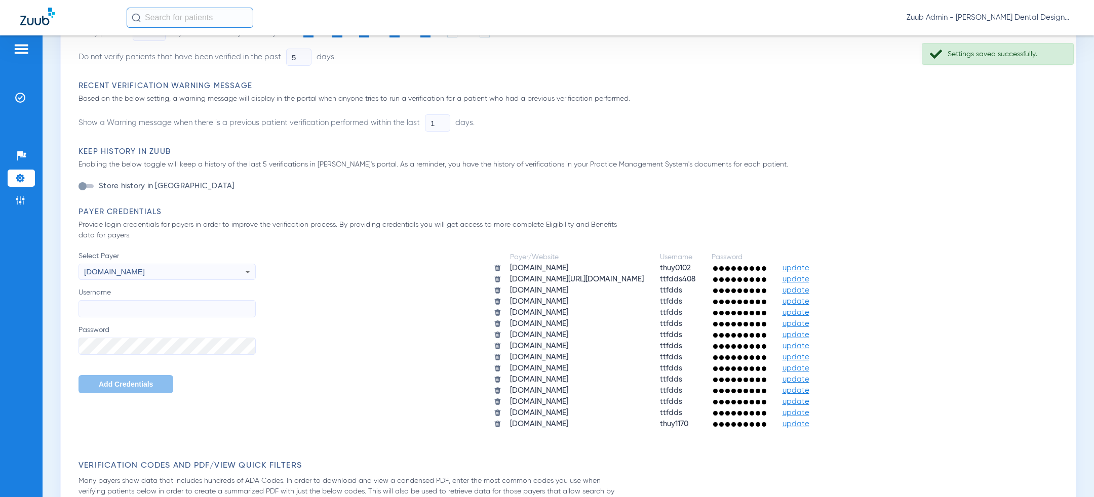
click at [163, 305] on input "Username" at bounding box center [167, 308] width 177 height 17
paste input "ttfdds"
type input "ttfdds"
click at [118, 385] on span "Add Credentials" at bounding box center [126, 384] width 54 height 8
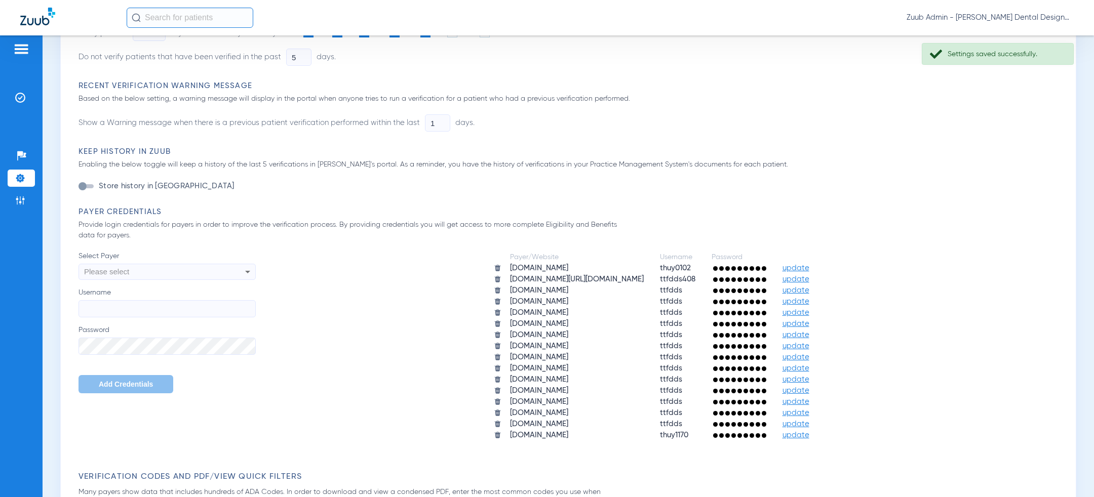
click at [188, 270] on div "Please select" at bounding box center [150, 271] width 133 height 17
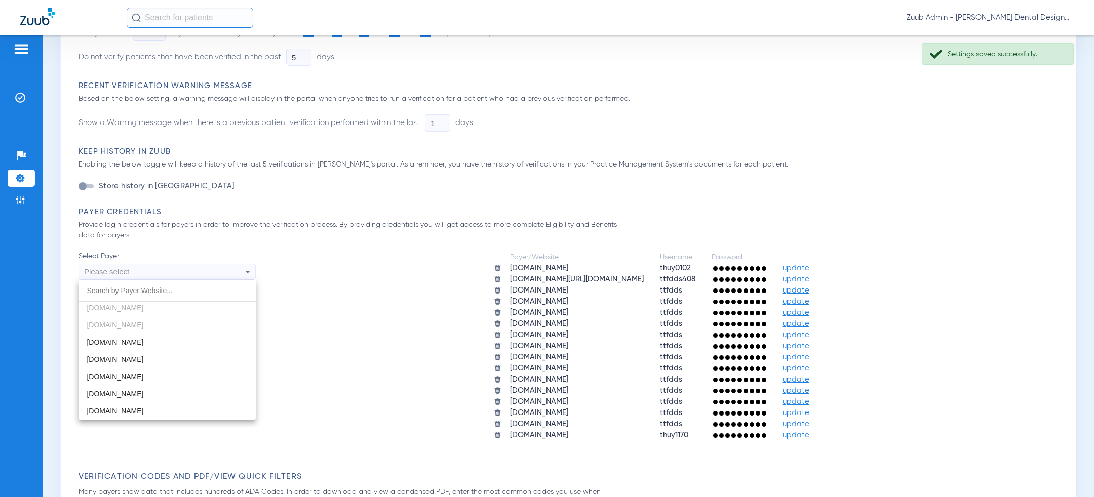
scroll to position [457, 0]
click at [178, 348] on mat-option "[DOMAIN_NAME]" at bounding box center [167, 352] width 177 height 17
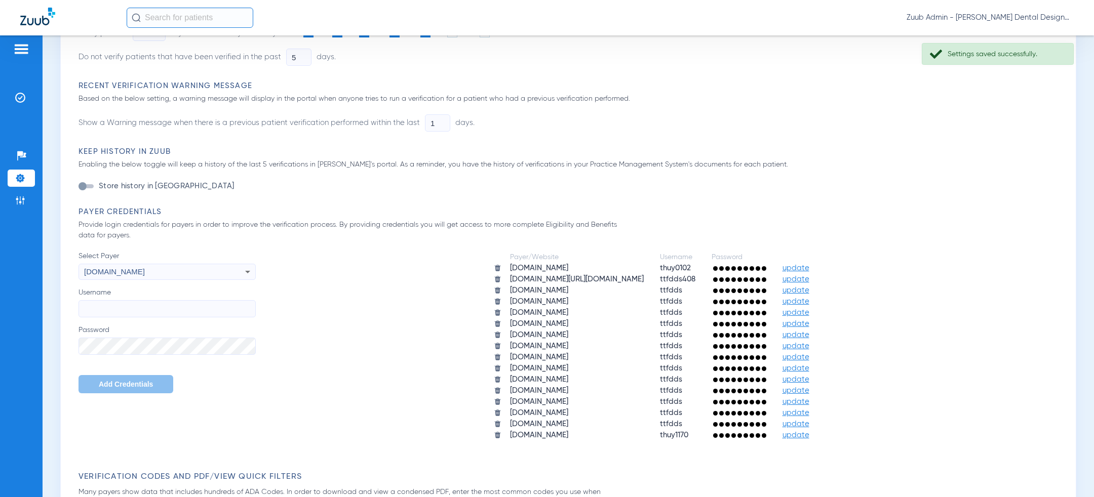
click at [178, 301] on input "Username" at bounding box center [167, 308] width 177 height 17
paste input "ttfdds"
type input "ttfdds"
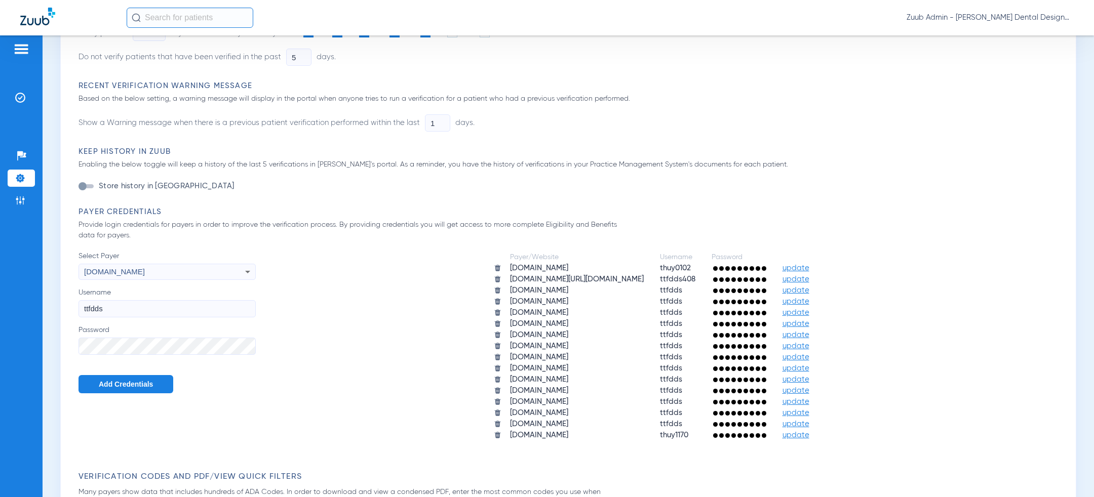
click at [127, 377] on button "Add Credentials" at bounding box center [126, 384] width 95 height 18
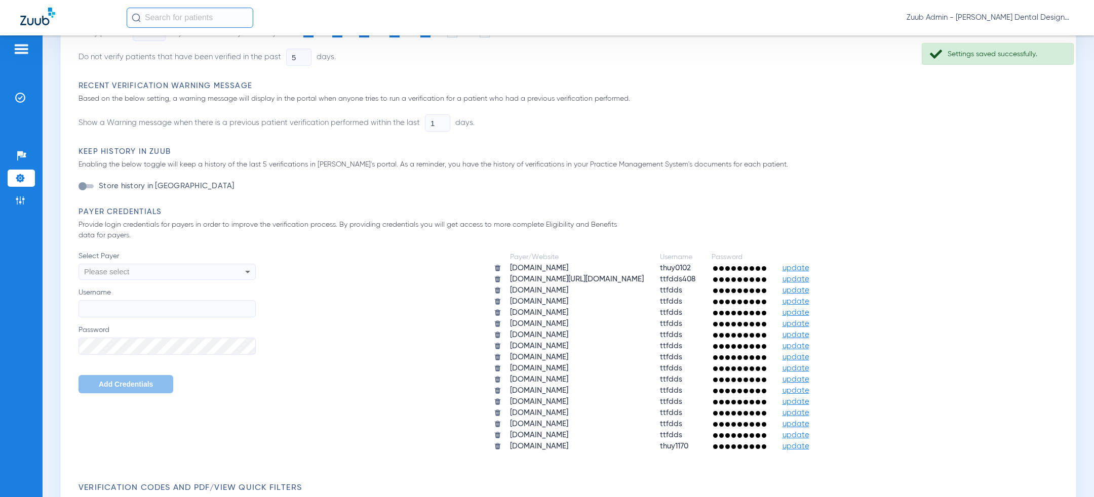
click at [156, 268] on div "Please select" at bounding box center [150, 271] width 133 height 17
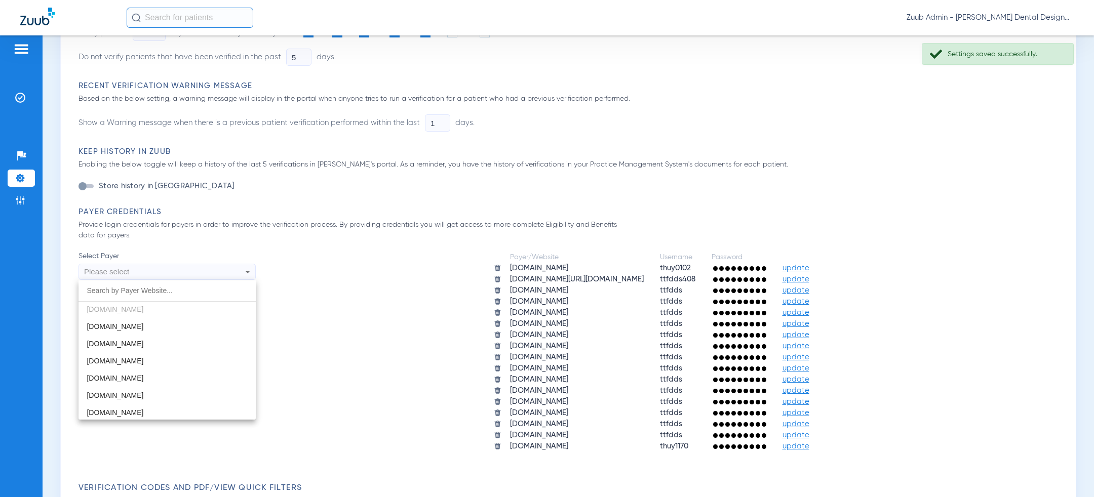
scroll to position [479, 0]
click at [157, 346] on mat-option "[DOMAIN_NAME]" at bounding box center [167, 348] width 177 height 17
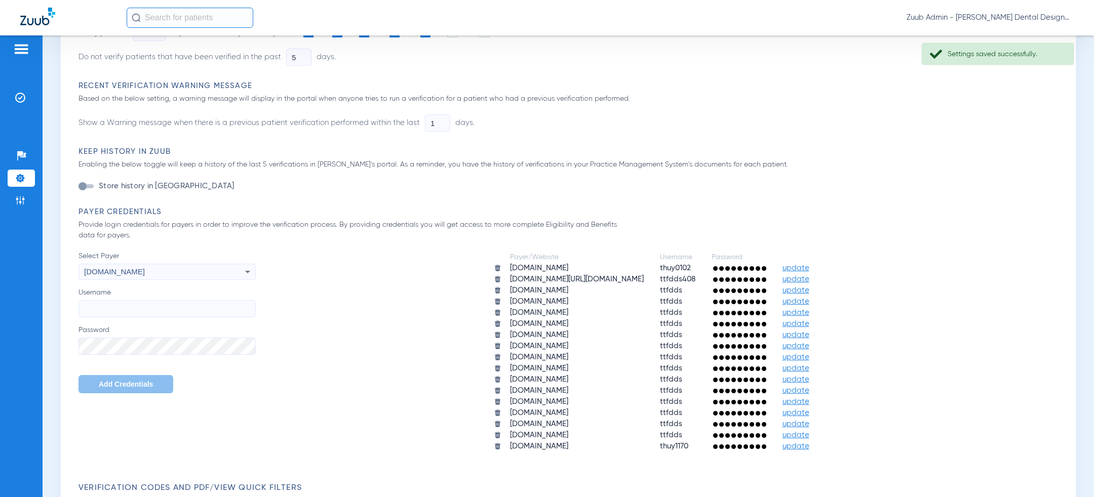
click at [158, 309] on input "Username" at bounding box center [167, 308] width 177 height 17
paste input "ttfdds"
type input "ttfdds"
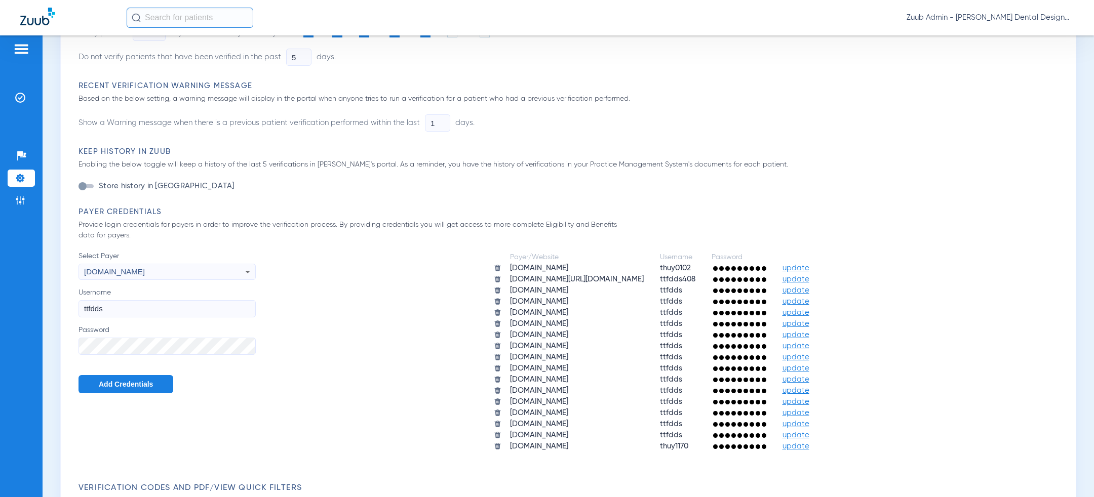
click at [119, 379] on button "Add Credentials" at bounding box center [126, 384] width 95 height 18
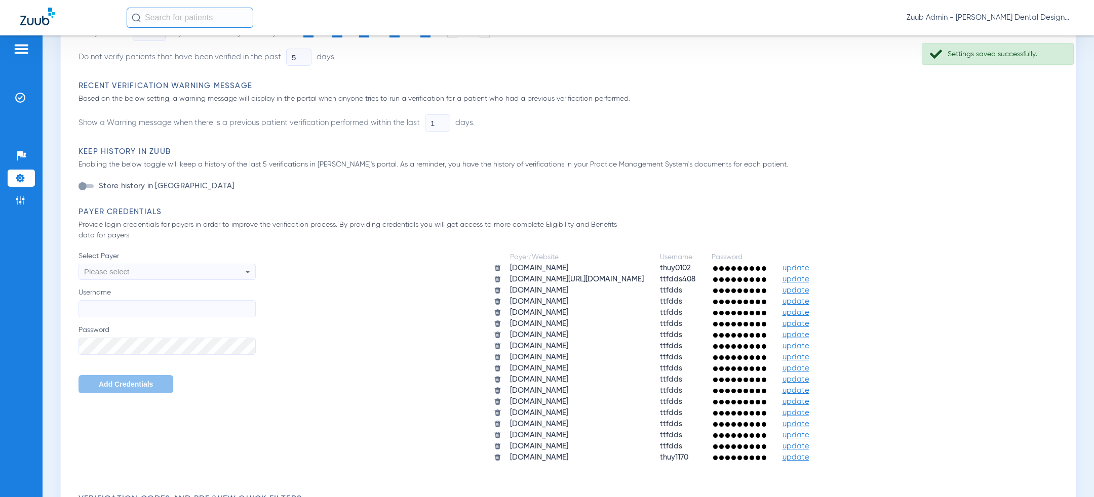
click at [188, 268] on div "Please select" at bounding box center [150, 271] width 133 height 17
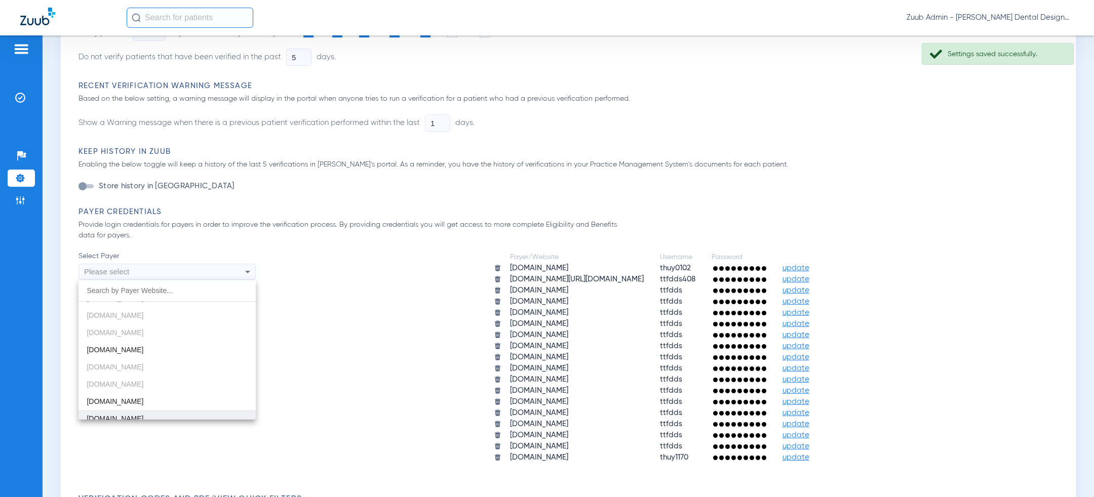
scroll to position [432, 0]
click at [169, 358] on mat-option "[DOMAIN_NAME]" at bounding box center [167, 361] width 177 height 17
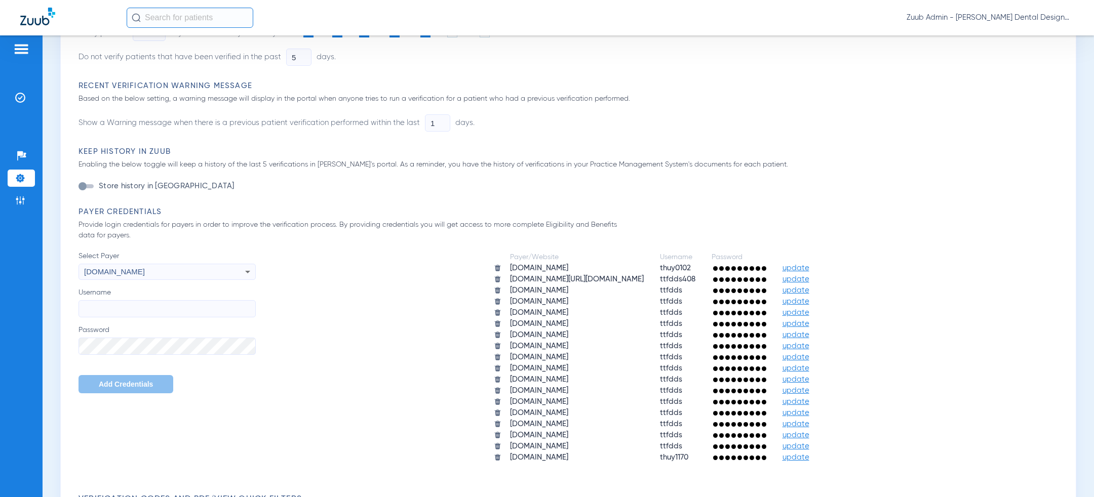
click at [162, 336] on label "Password" at bounding box center [167, 340] width 177 height 30
click at [161, 307] on input "Username" at bounding box center [167, 308] width 177 height 17
paste input "thuy0102"
type input "thuy0102"
click at [129, 388] on span "Add Credentials" at bounding box center [126, 384] width 54 height 8
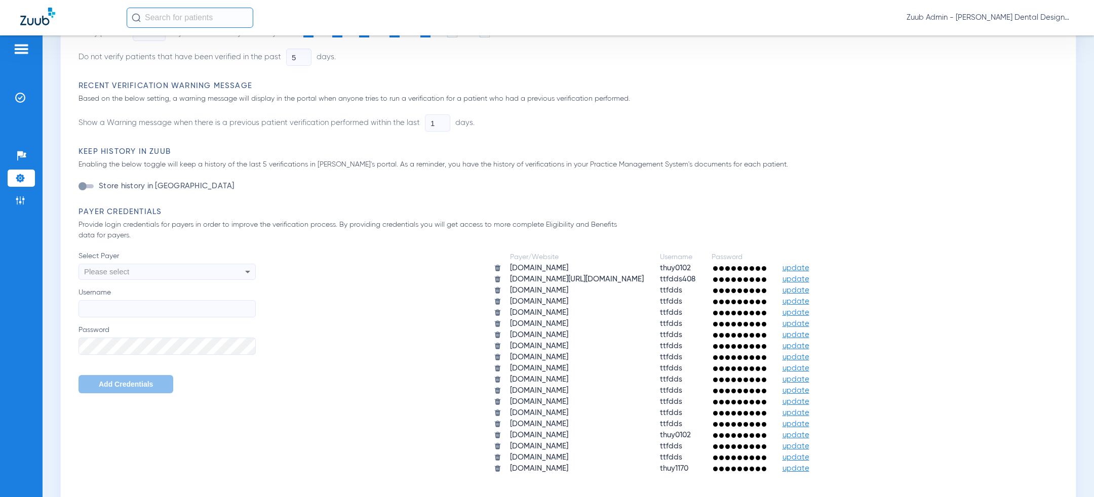
click at [204, 269] on div "Please select" at bounding box center [150, 271] width 133 height 17
type input "[PERSON_NAME]"
click at [171, 315] on mat-option "[DOMAIN_NAME]" at bounding box center [167, 310] width 177 height 17
click at [160, 316] on input "Username" at bounding box center [167, 308] width 177 height 17
paste input "ttfdds"
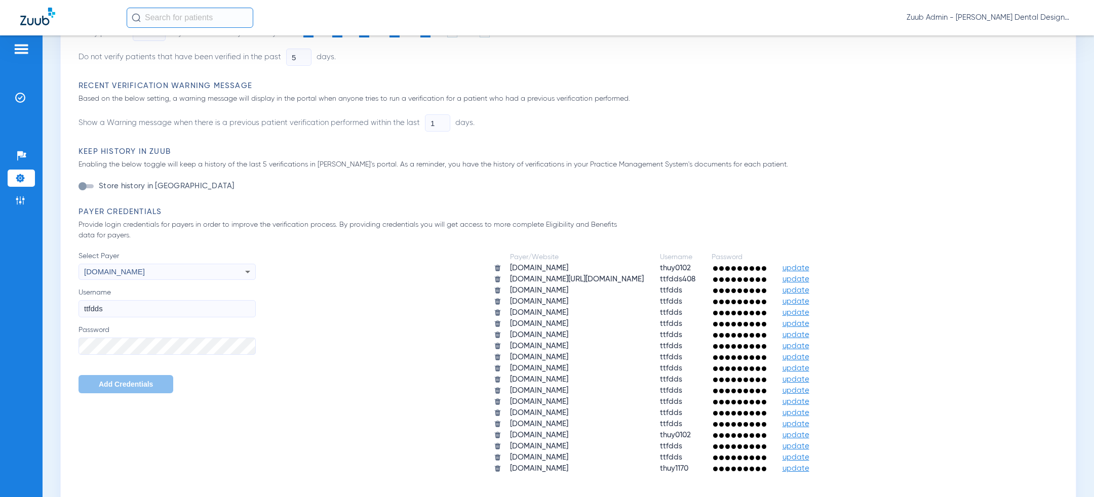
type input "ttfdds"
click at [124, 380] on span "Add Credentials" at bounding box center [126, 384] width 54 height 8
click at [181, 266] on div "Please select" at bounding box center [150, 271] width 133 height 17
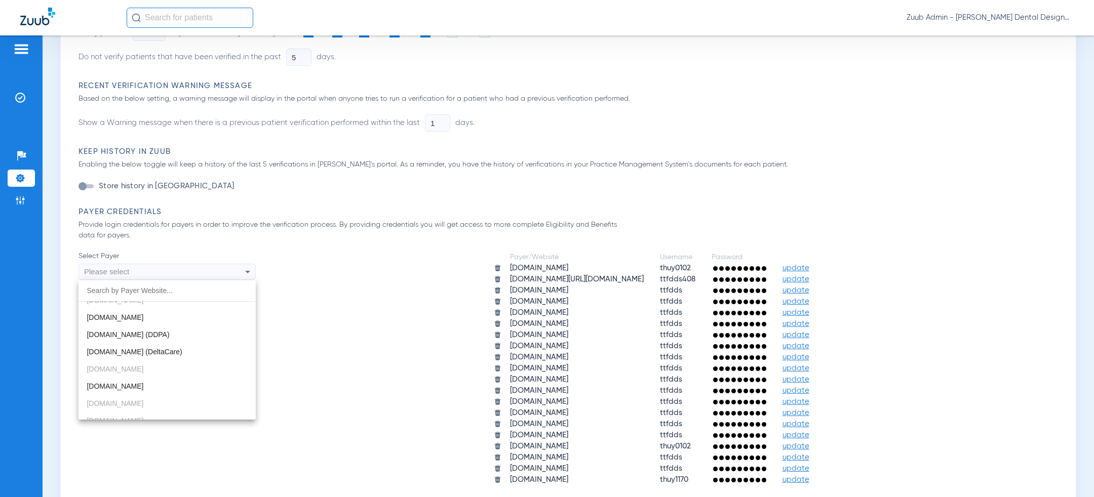
scroll to position [288, 0]
click at [188, 314] on mat-option "[DOMAIN_NAME]" at bounding box center [167, 315] width 177 height 17
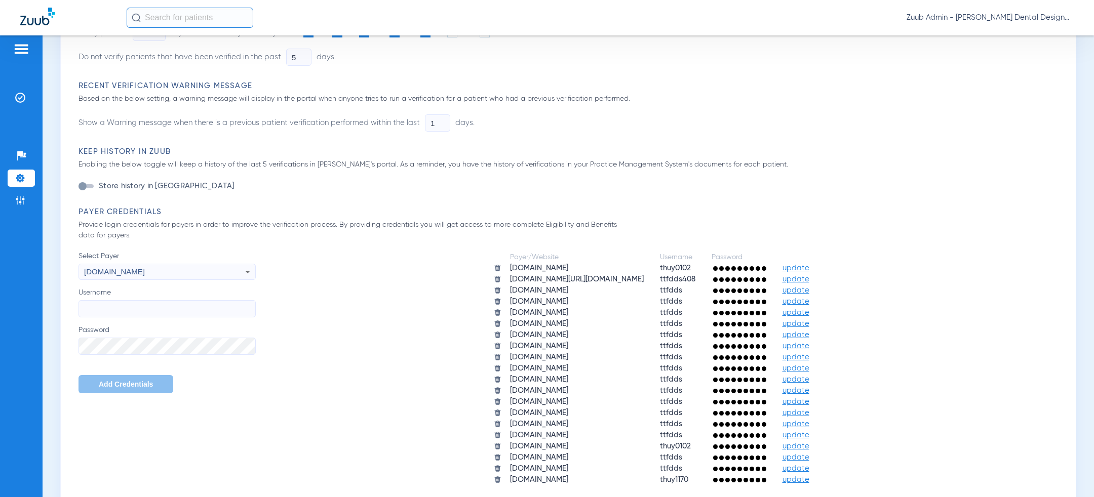
click at [135, 311] on input "Username" at bounding box center [167, 308] width 177 height 17
paste input "ttfdds"
type input "ttfdds"
click at [121, 386] on span "Add Credentials" at bounding box center [126, 384] width 54 height 8
click at [193, 271] on div "Please select" at bounding box center [150, 271] width 133 height 17
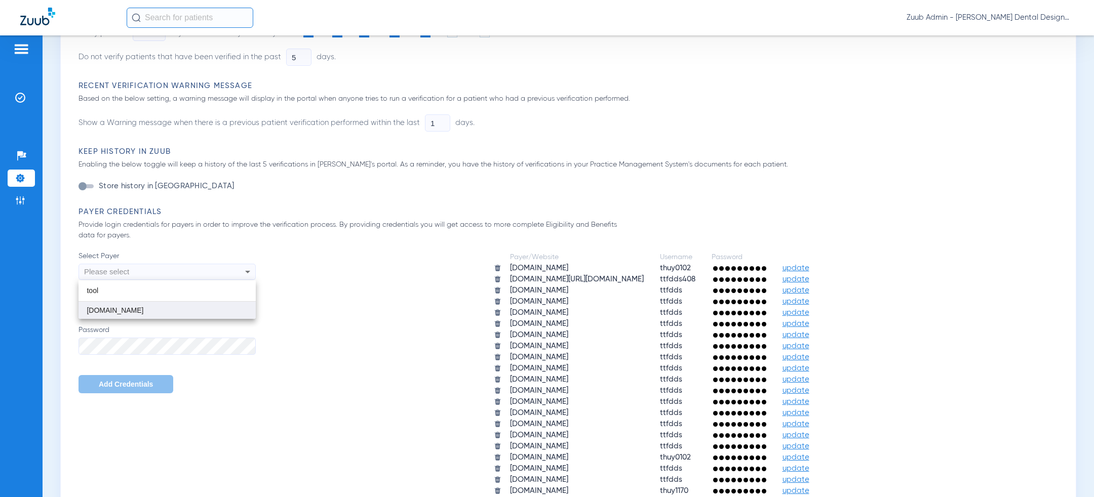
type input "tool"
click at [143, 308] on span "[DOMAIN_NAME]" at bounding box center [115, 310] width 57 height 8
click at [121, 309] on input "Username" at bounding box center [167, 308] width 177 height 17
paste input "ttfdds0102"
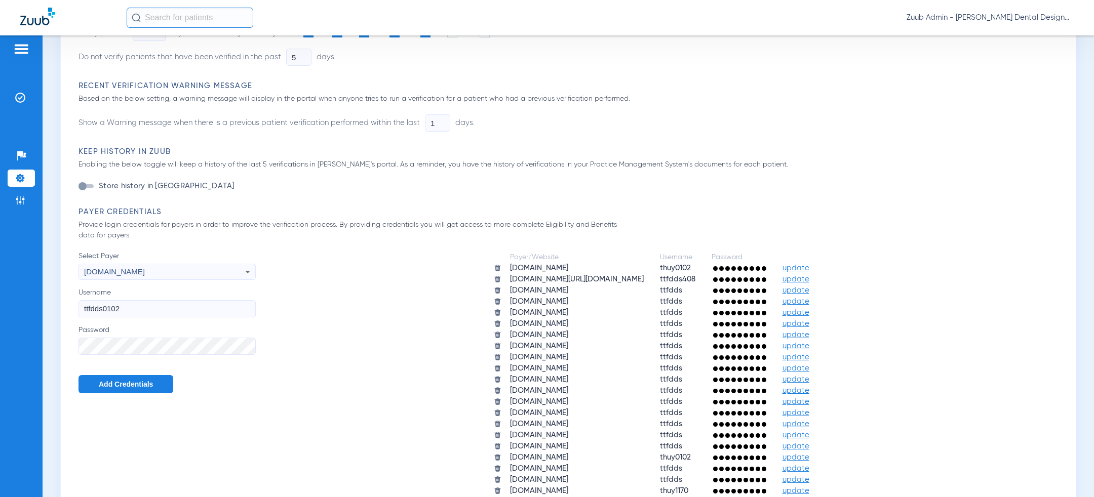
type input "ttfdds0102"
click at [123, 388] on span "Add Credentials" at bounding box center [126, 384] width 54 height 8
click at [212, 279] on div "Please select" at bounding box center [150, 271] width 133 height 17
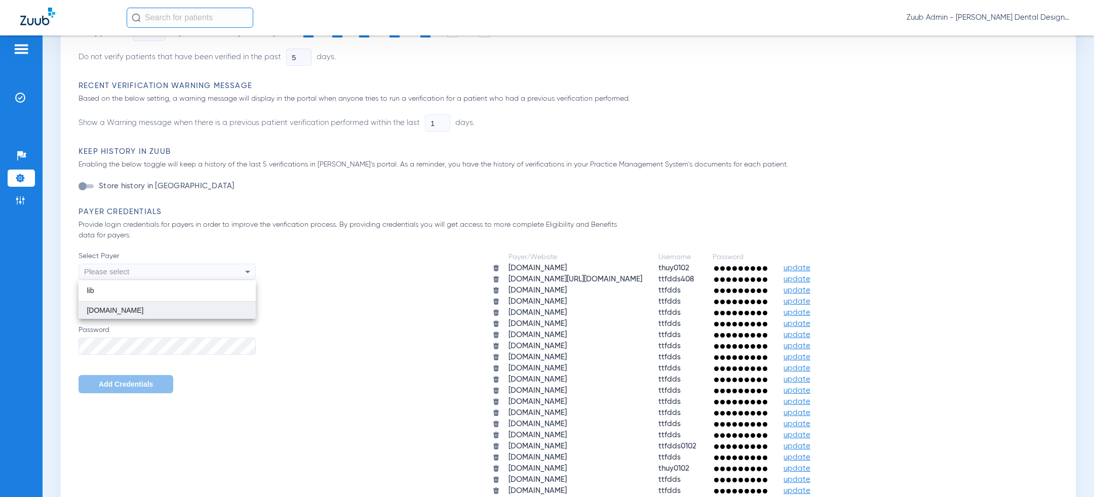
type input "lib"
click at [143, 309] on span "[DOMAIN_NAME]" at bounding box center [115, 310] width 57 height 8
click at [126, 313] on input "Username" at bounding box center [167, 308] width 177 height 17
paste input "ttfdds"
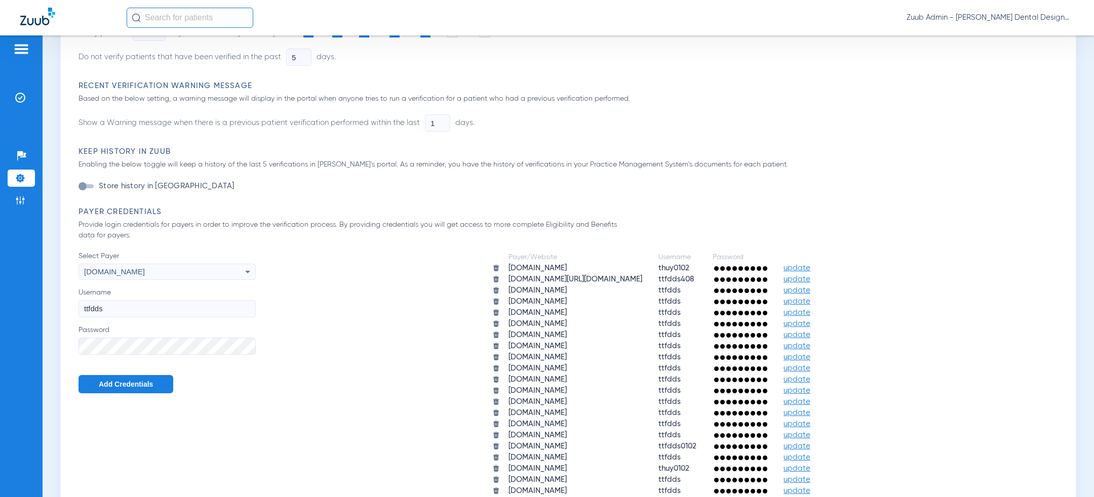
type input "ttfdds"
click at [113, 388] on button "Add Credentials" at bounding box center [126, 384] width 95 height 18
click at [200, 266] on div "Please select" at bounding box center [150, 271] width 133 height 17
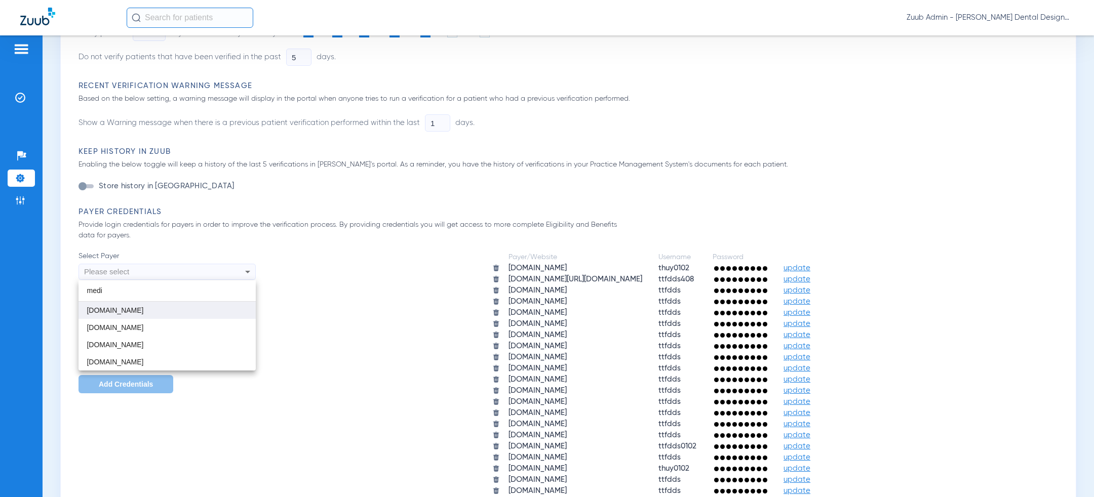
type input "medi"
click at [180, 305] on mat-option "[DOMAIN_NAME]" at bounding box center [167, 310] width 177 height 17
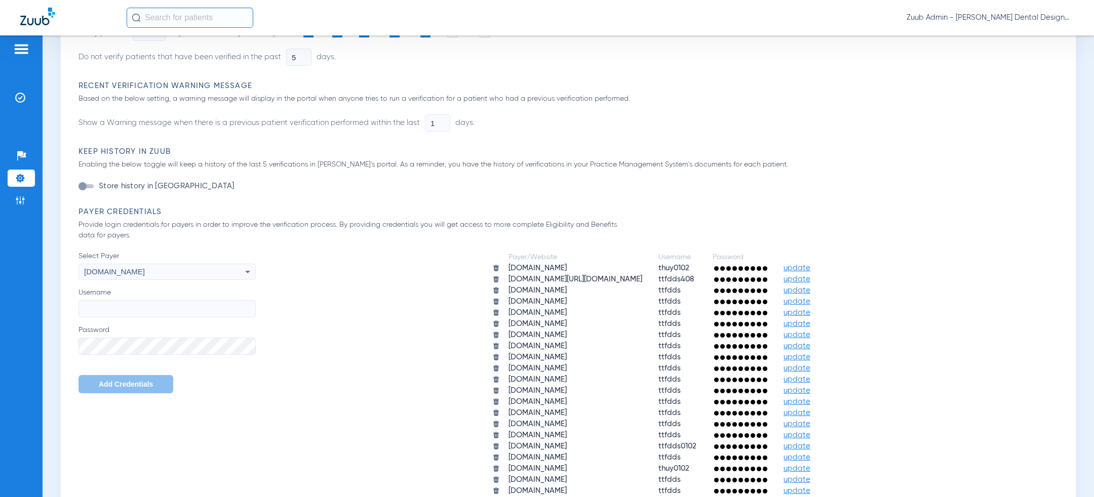
click at [136, 336] on label "Password" at bounding box center [167, 340] width 177 height 30
click at [137, 307] on input "Username" at bounding box center [167, 308] width 177 height 17
paste input "[EMAIL_ADDRESS][DOMAIN_NAME]"
type input "[EMAIL_ADDRESS][DOMAIN_NAME]"
click at [125, 389] on button "Add Credentials" at bounding box center [126, 384] width 95 height 18
